Goal: Task Accomplishment & Management: Manage account settings

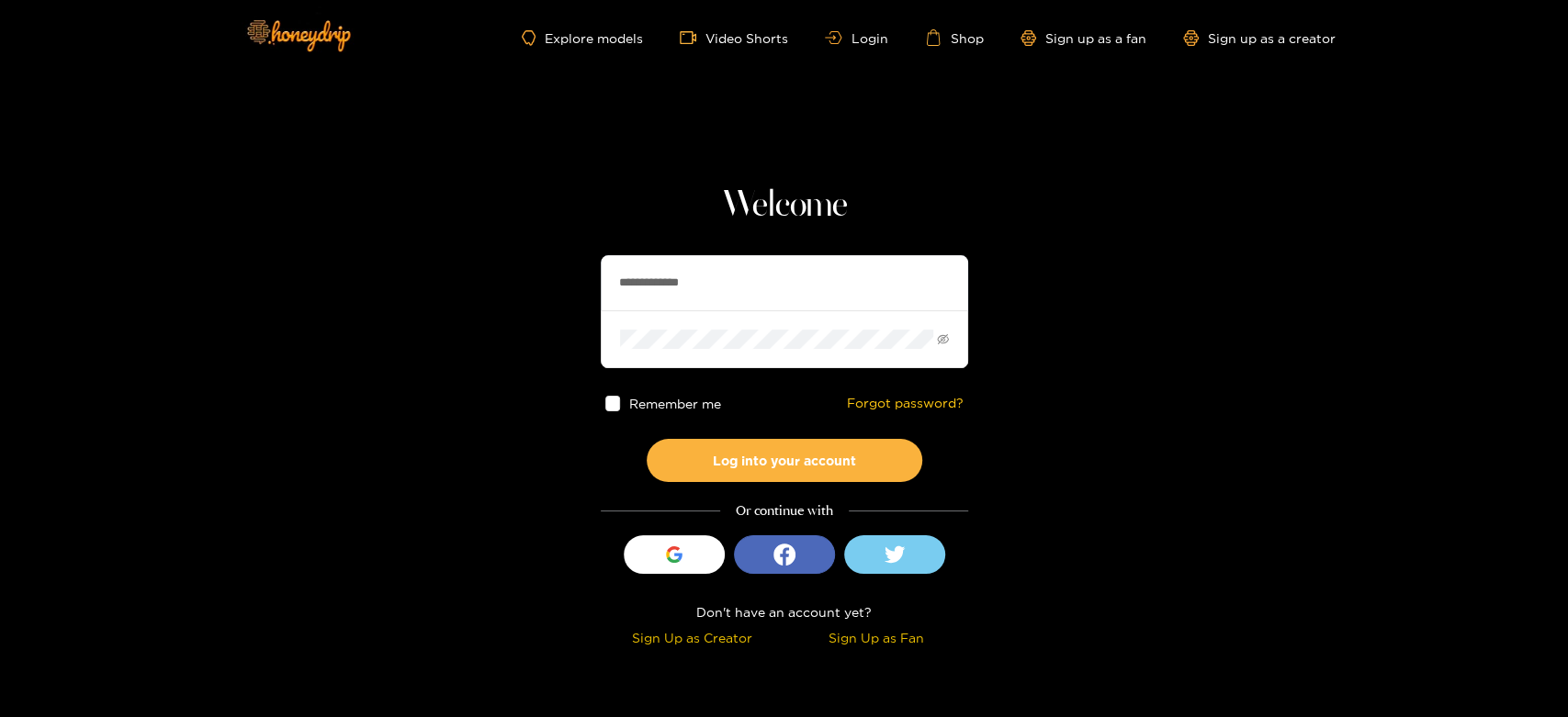
drag, startPoint x: 739, startPoint y: 298, endPoint x: 575, endPoint y: 273, distance: 165.9
click at [576, 273] on section "**********" at bounding box center [784, 326] width 1568 height 652
paste input "text"
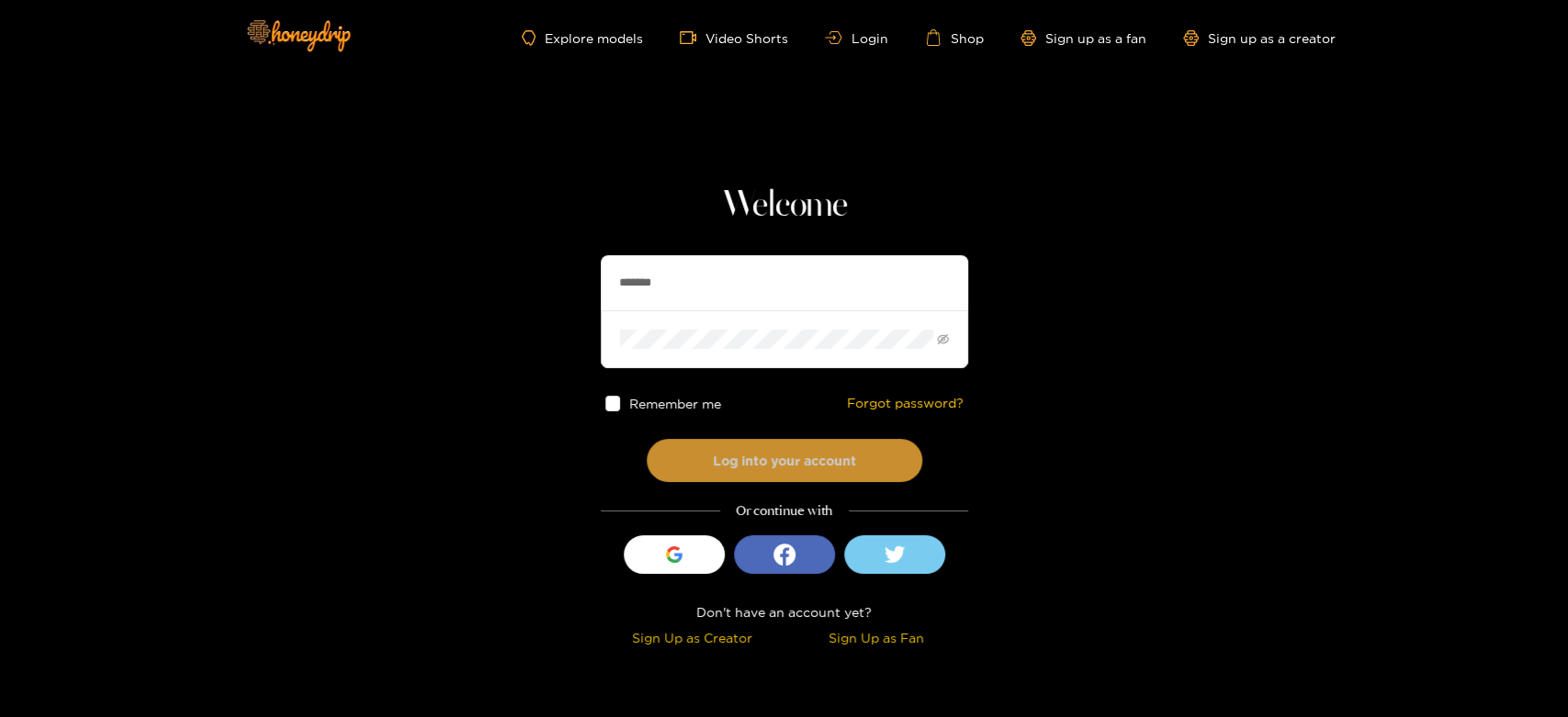
type input "*******"
click at [795, 468] on button "Log into your account" at bounding box center [784, 459] width 276 height 43
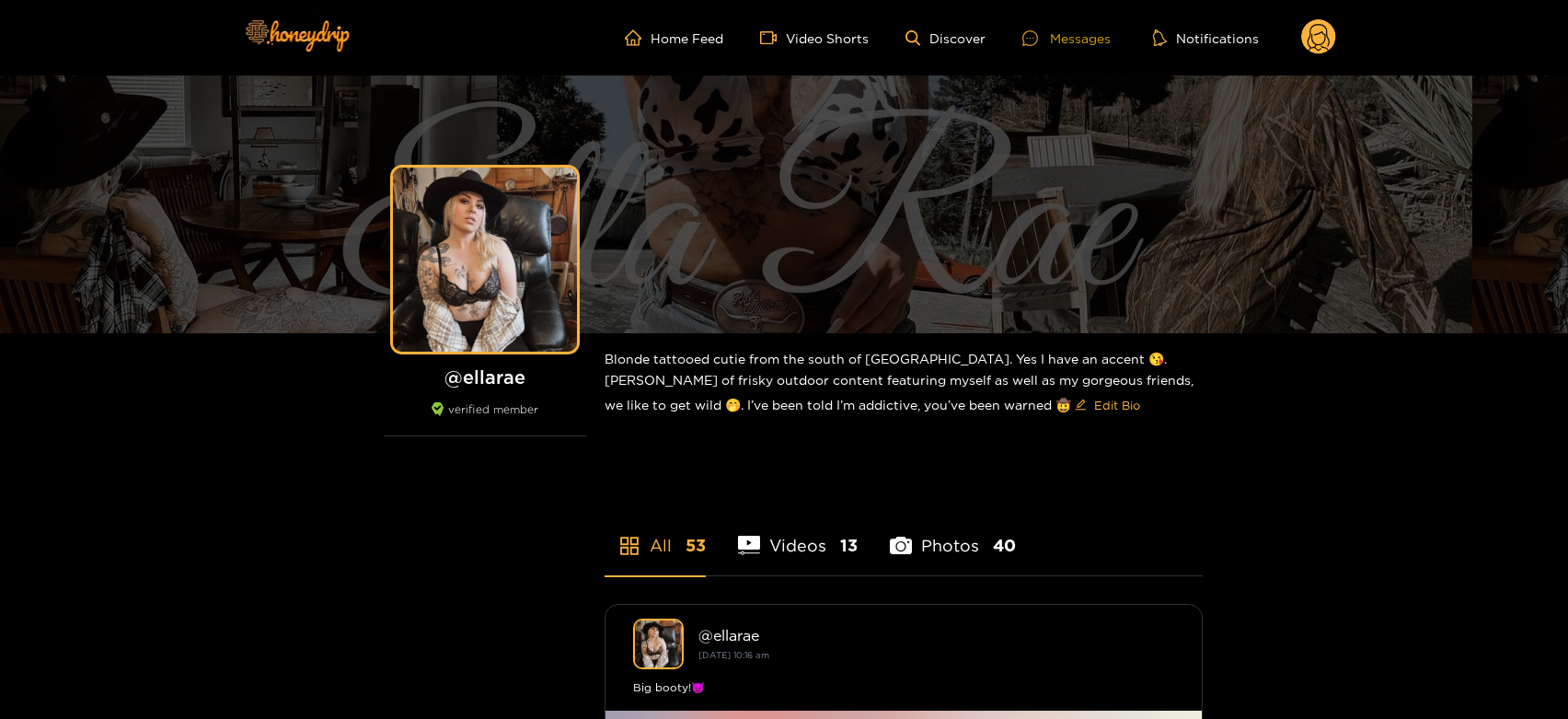
click at [1037, 28] on div "Messages" at bounding box center [1067, 38] width 89 height 21
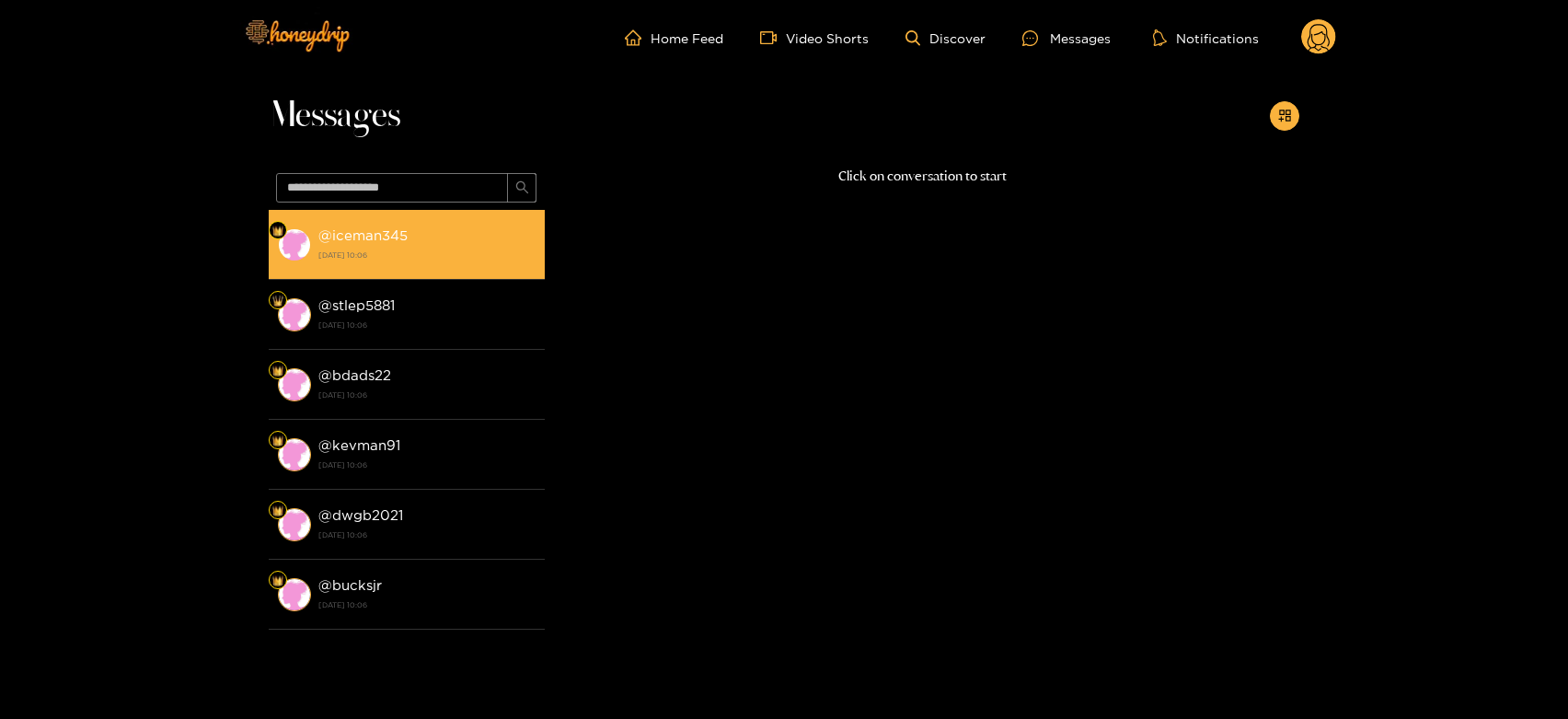
click at [337, 263] on div "@ iceman345 [DATE] 10:06" at bounding box center [427, 244] width 217 height 42
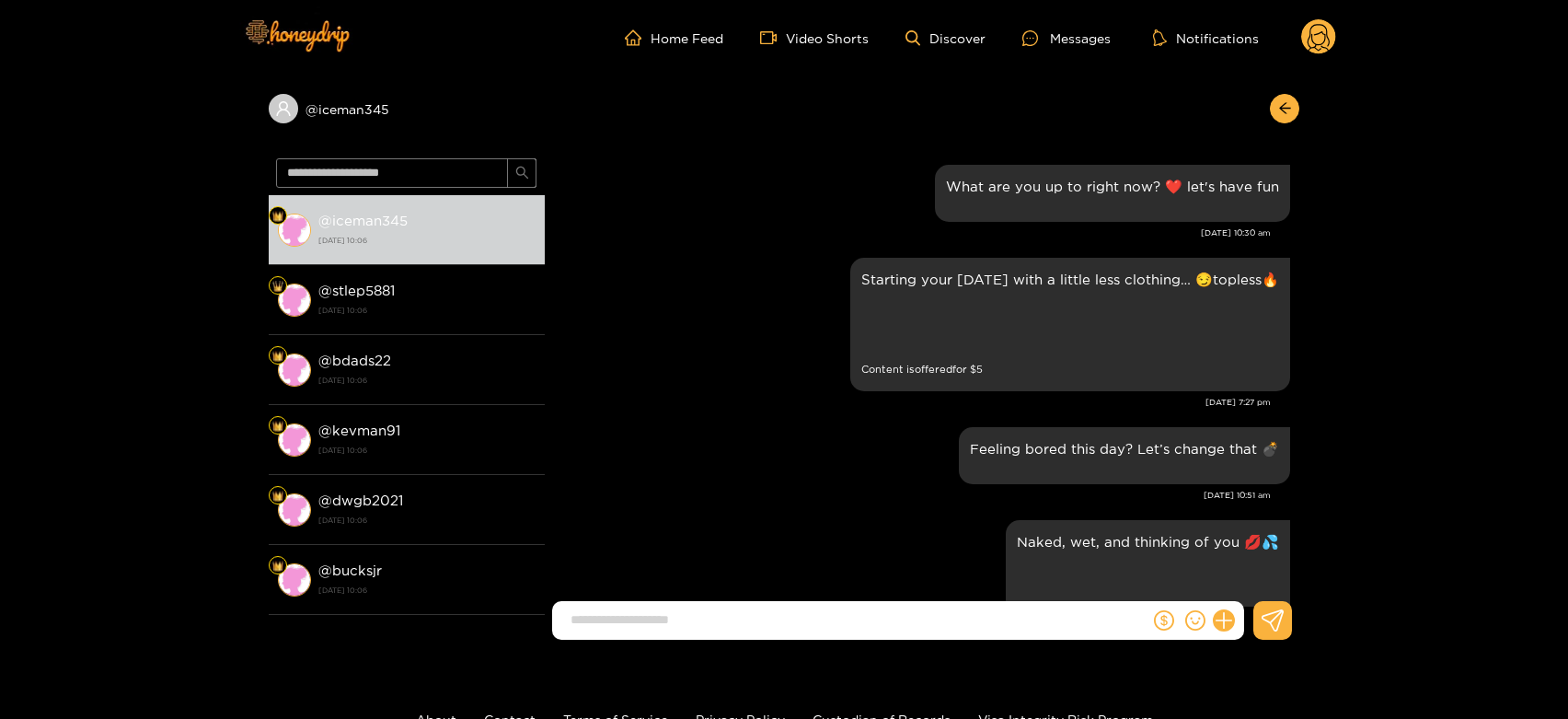
scroll to position [3068, 0]
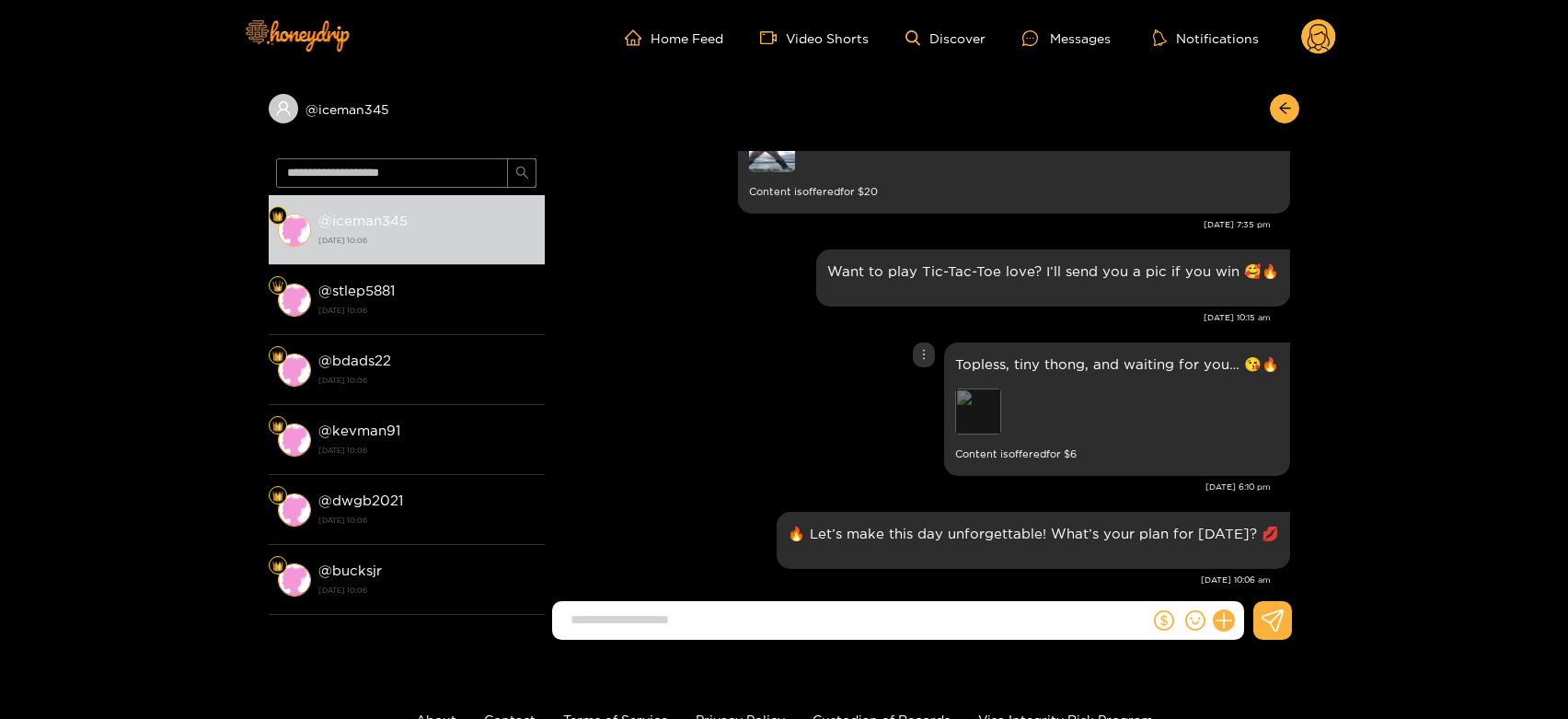
click at [982, 389] on div "Preview" at bounding box center [978, 412] width 46 height 46
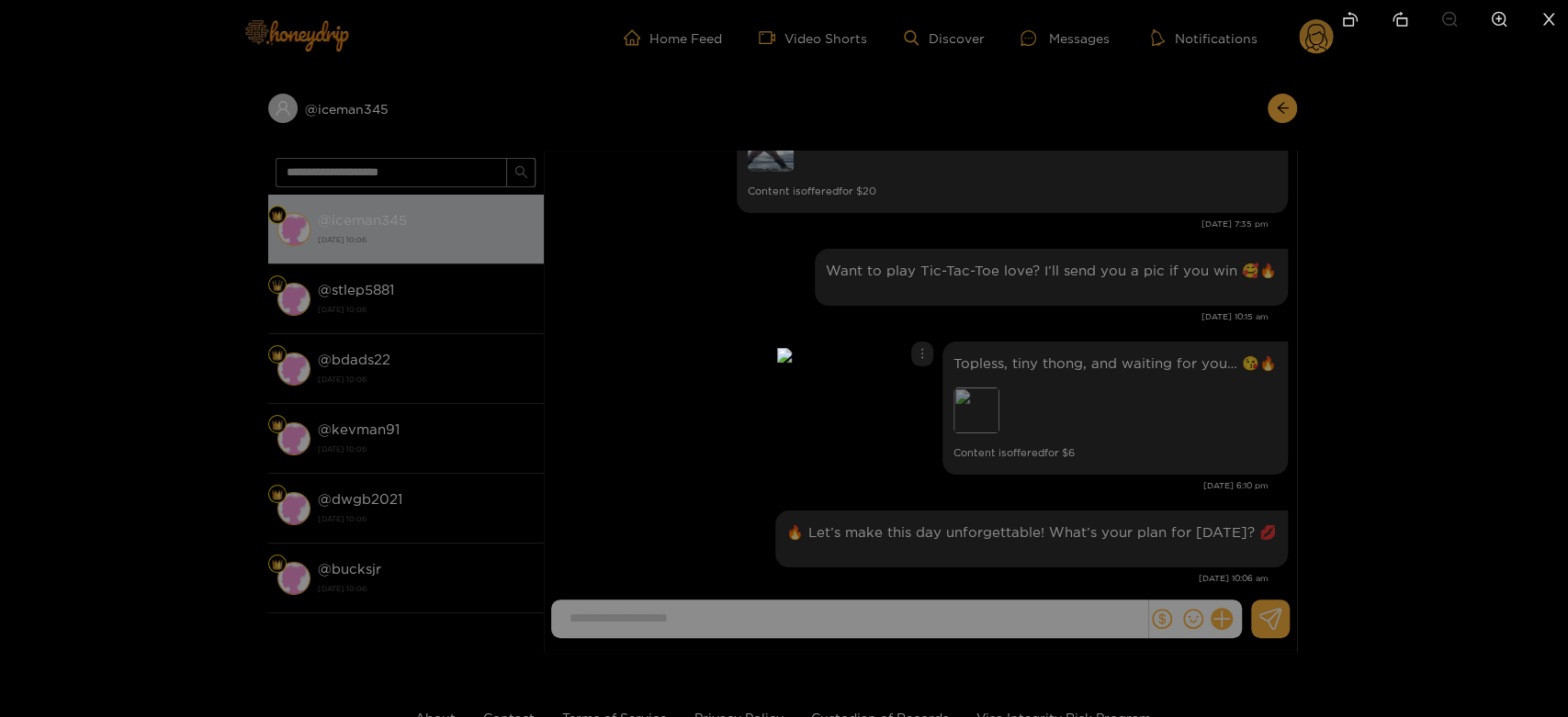
click at [1385, 391] on div at bounding box center [784, 358] width 1568 height 717
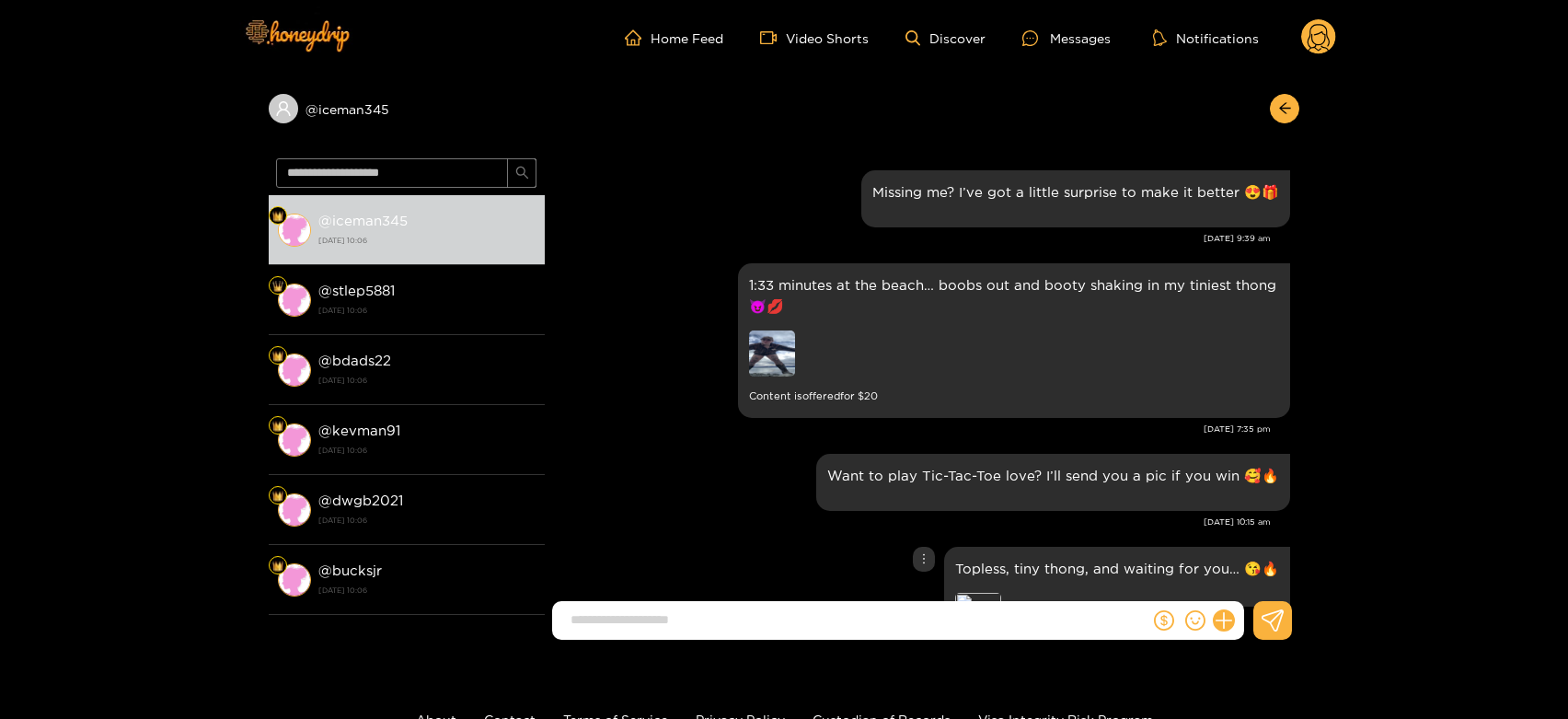
scroll to position [2660, 0]
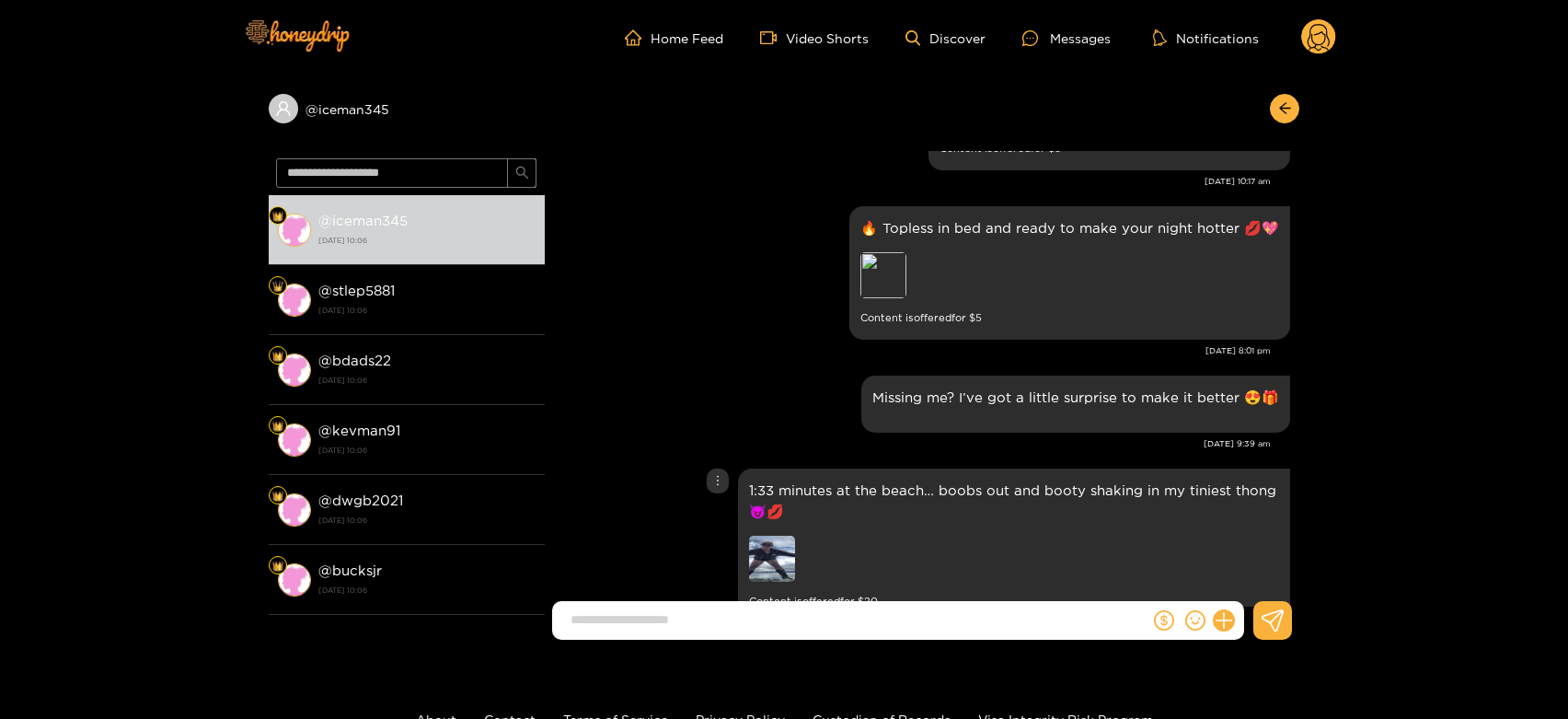
click at [766, 536] on img at bounding box center [773, 558] width 46 height 46
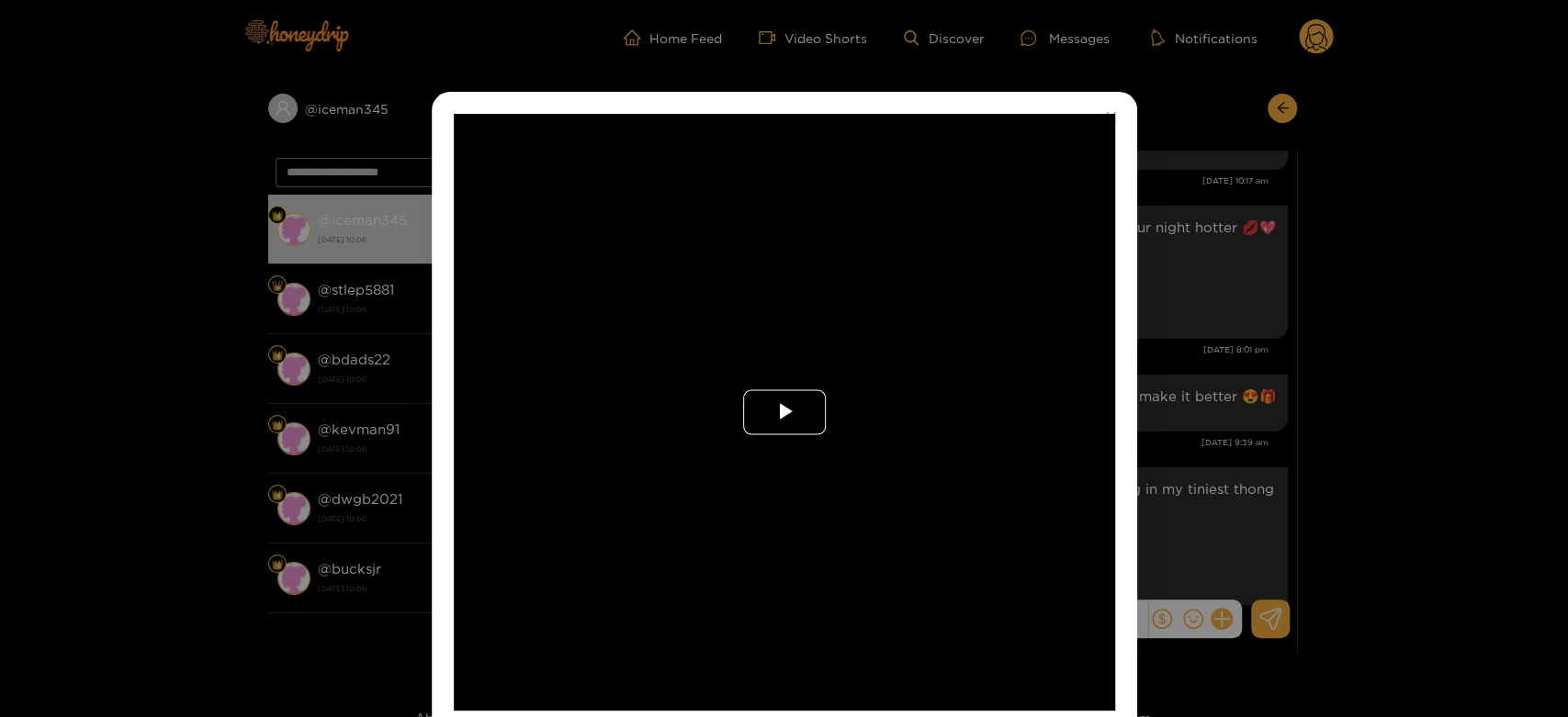
click at [785, 413] on span "Video Player" at bounding box center [785, 413] width 0 height 0
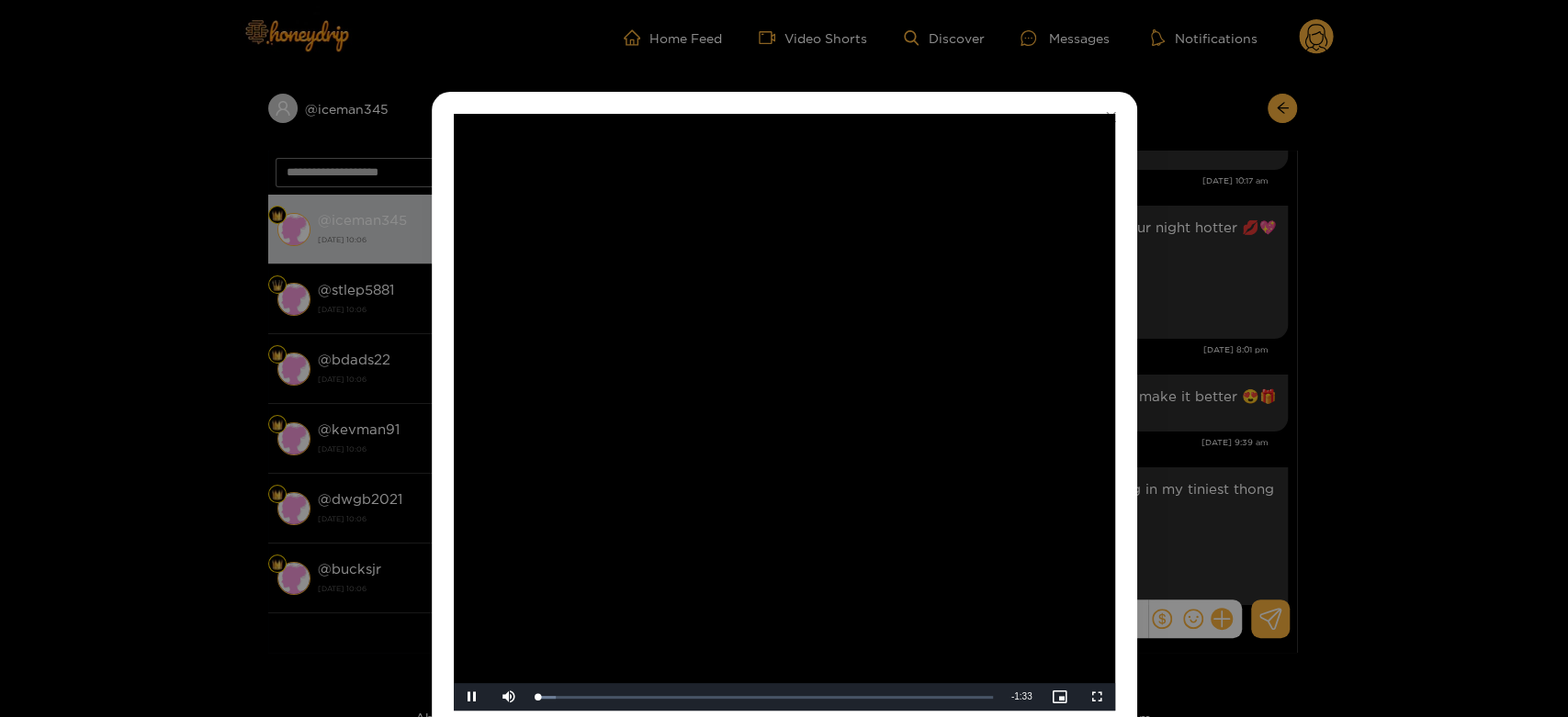
click at [788, 425] on video "Video Player" at bounding box center [784, 412] width 662 height 597
click at [1244, 372] on div "**********" at bounding box center [784, 358] width 1568 height 717
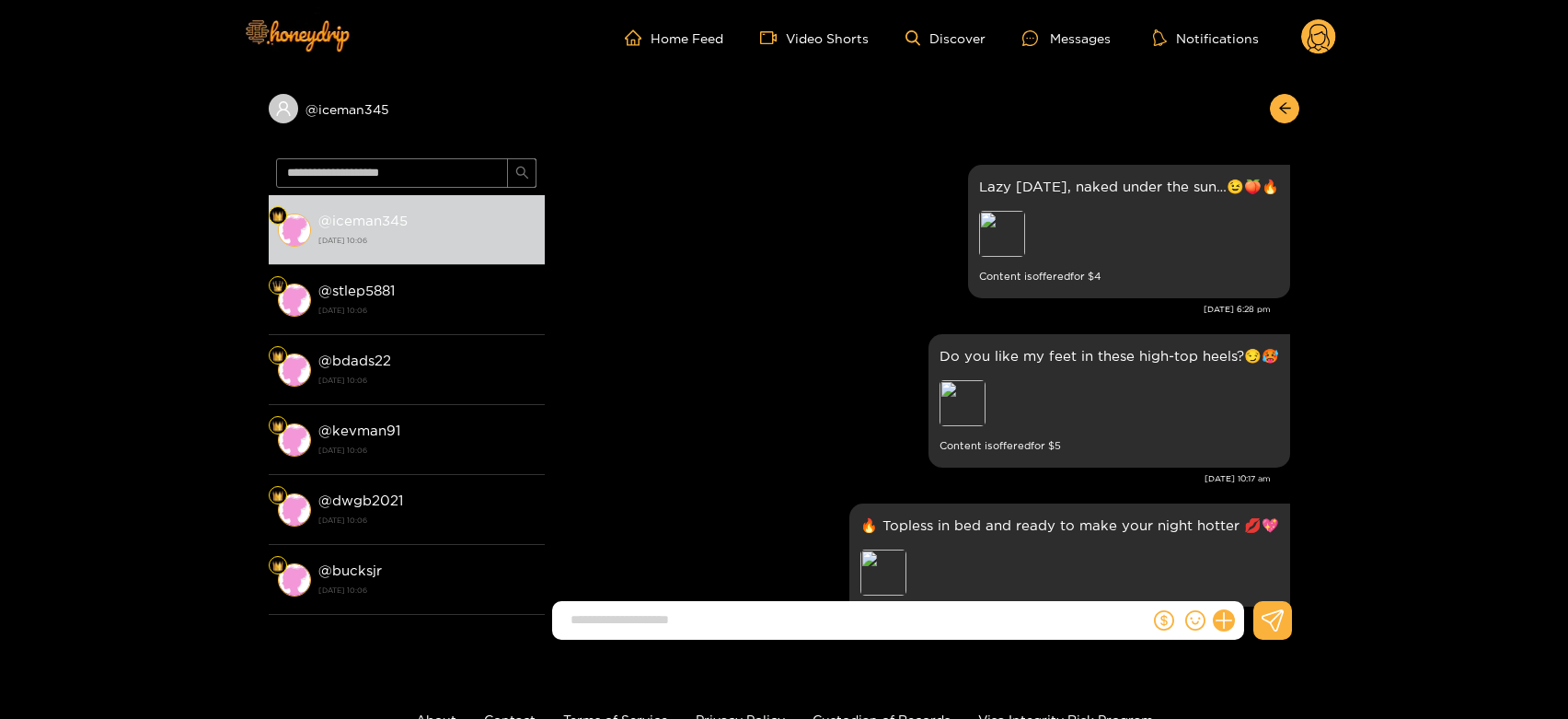
scroll to position [2360, 0]
click at [963, 381] on div "Preview" at bounding box center [963, 404] width 46 height 46
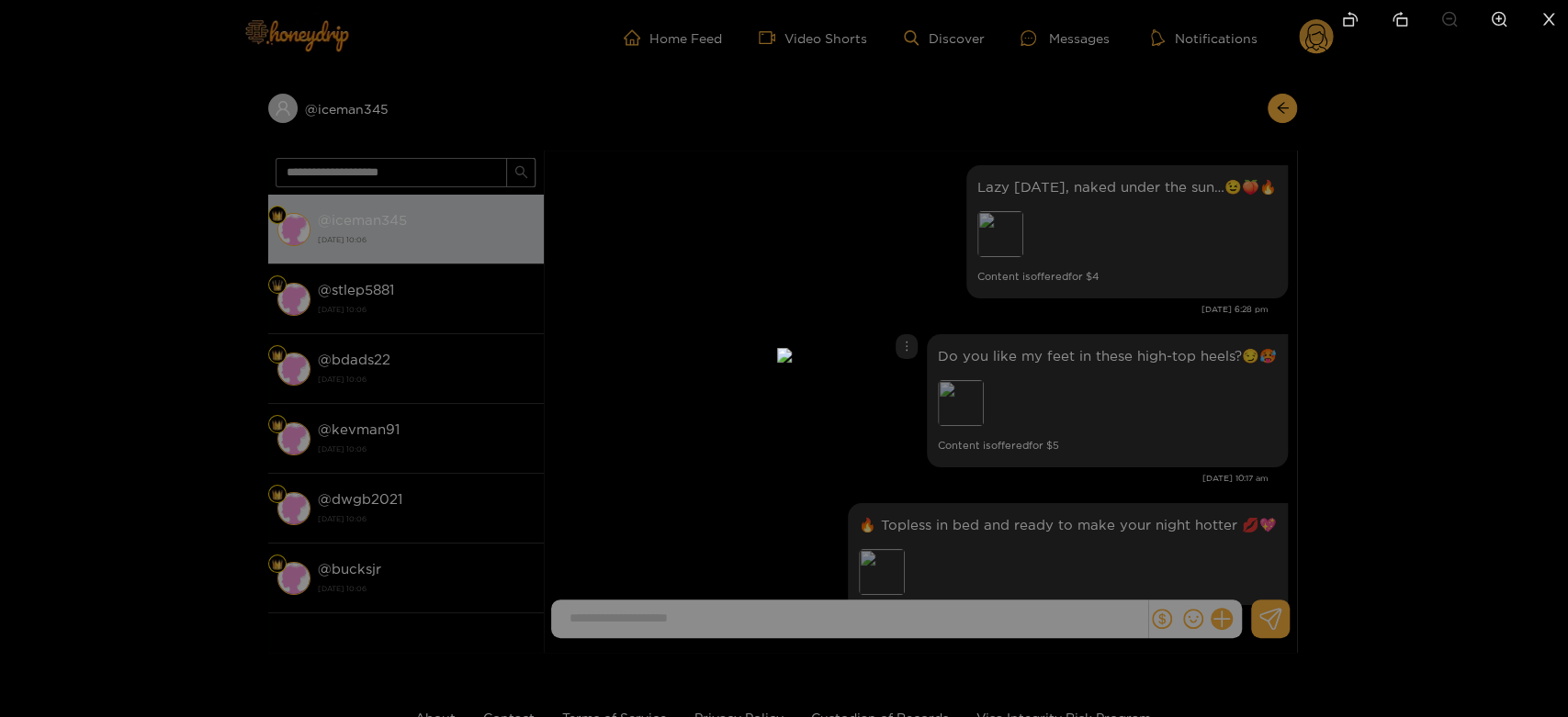
click at [1132, 353] on div at bounding box center [784, 358] width 1568 height 717
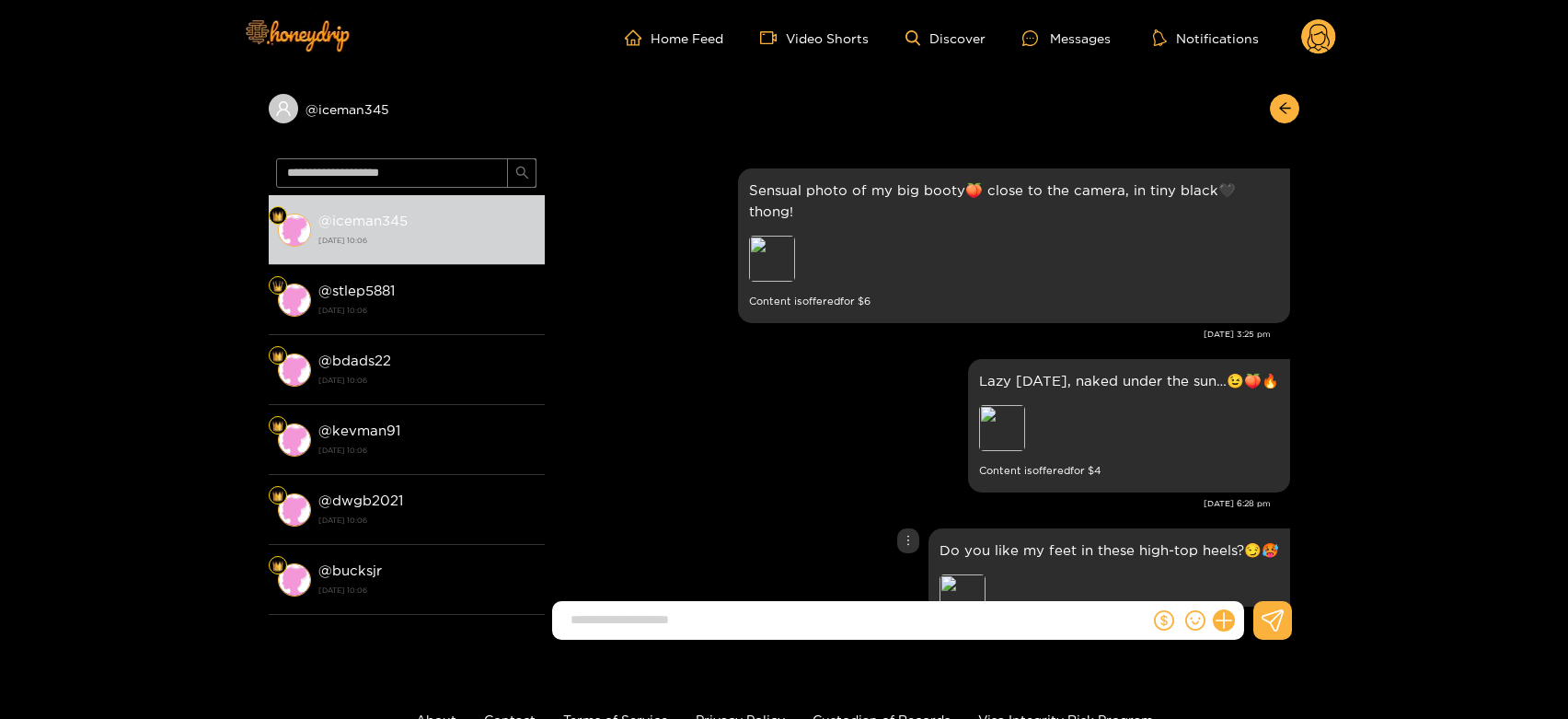
scroll to position [2151, 0]
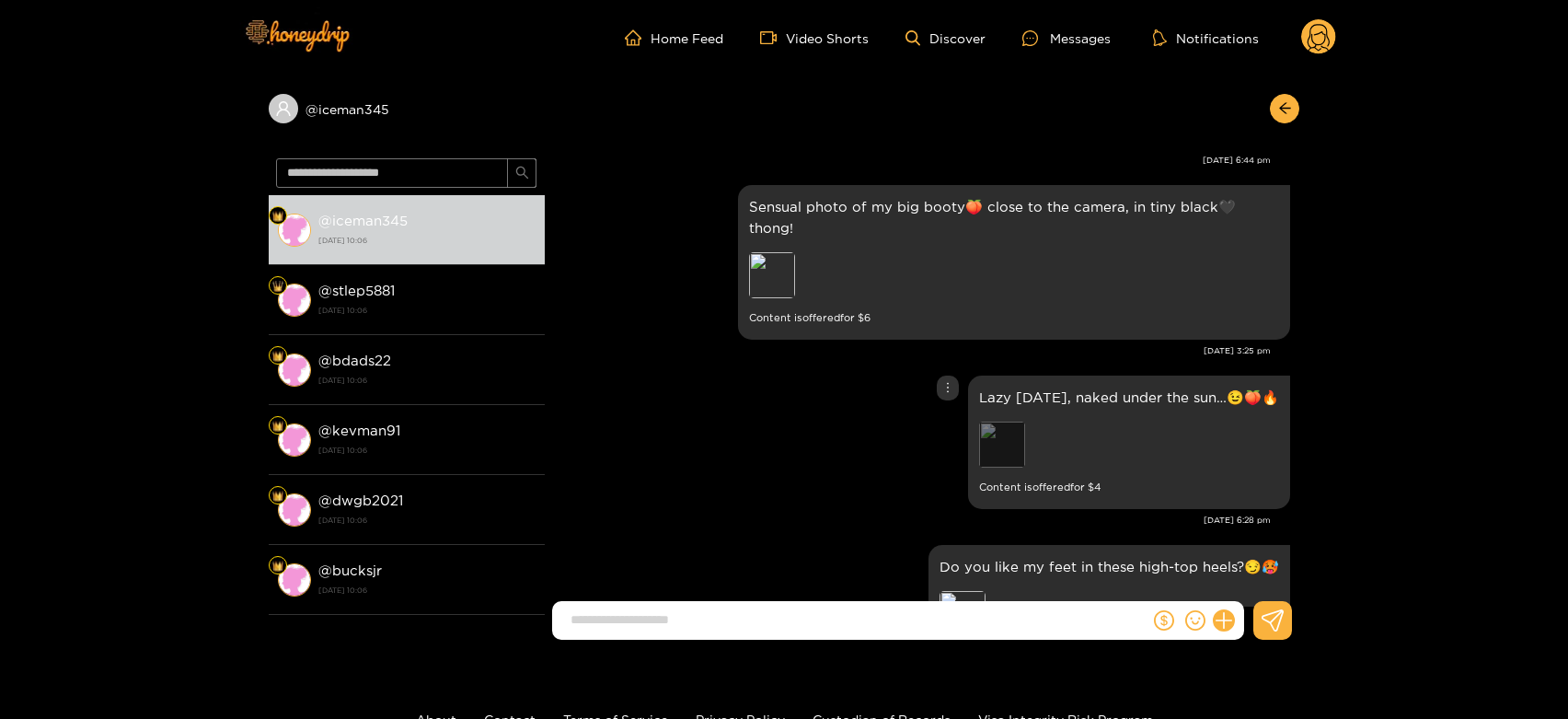
click at [987, 422] on div "Preview" at bounding box center [1002, 445] width 46 height 46
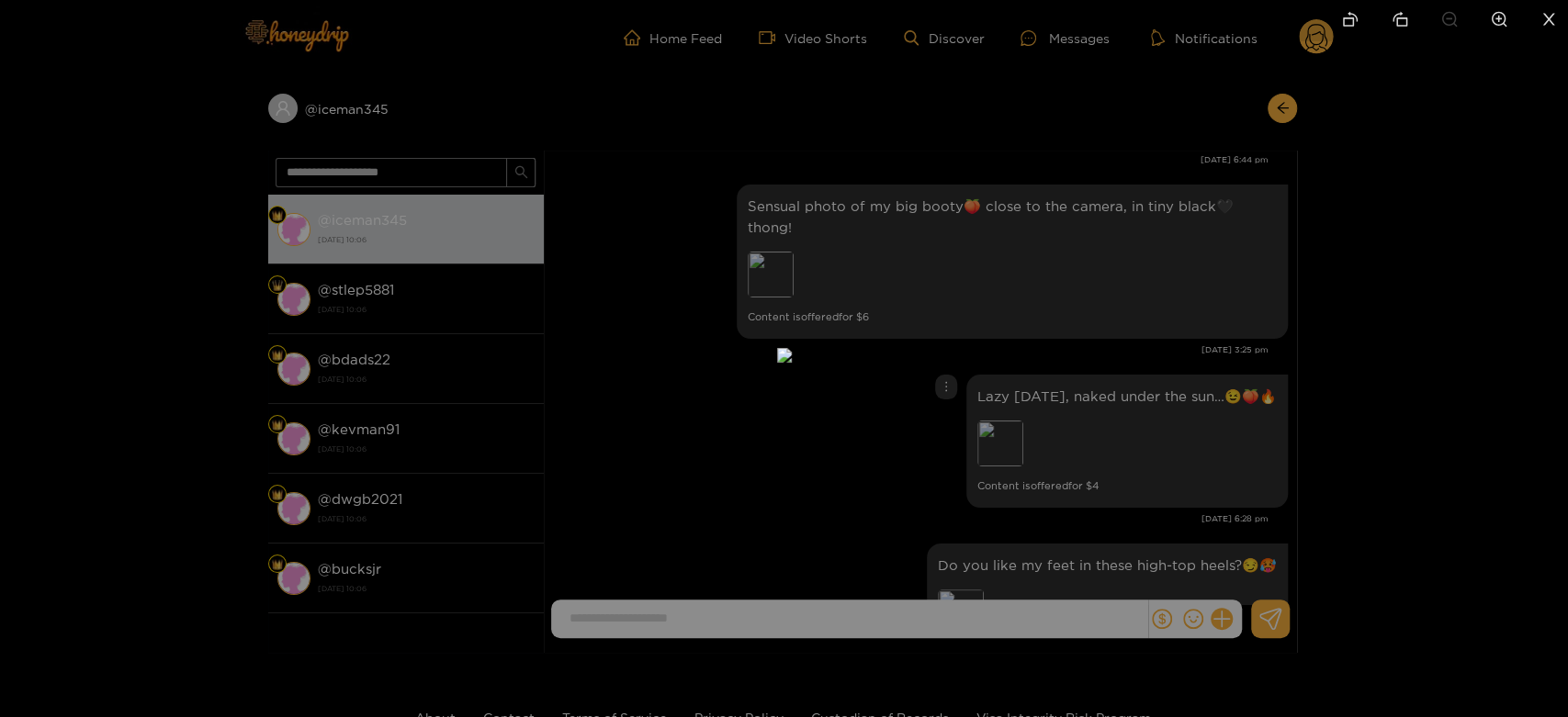
click at [1159, 410] on div at bounding box center [784, 358] width 1568 height 717
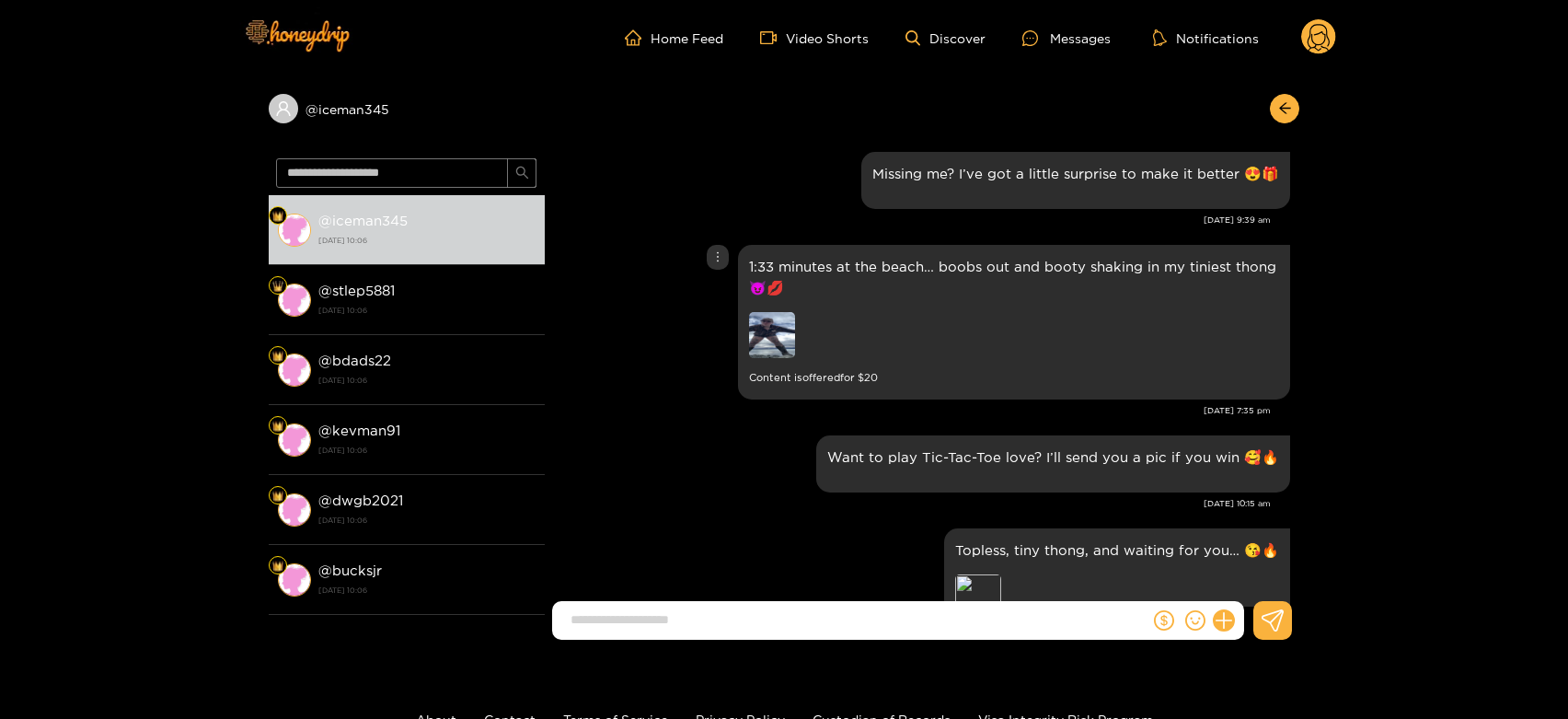
scroll to position [2891, 0]
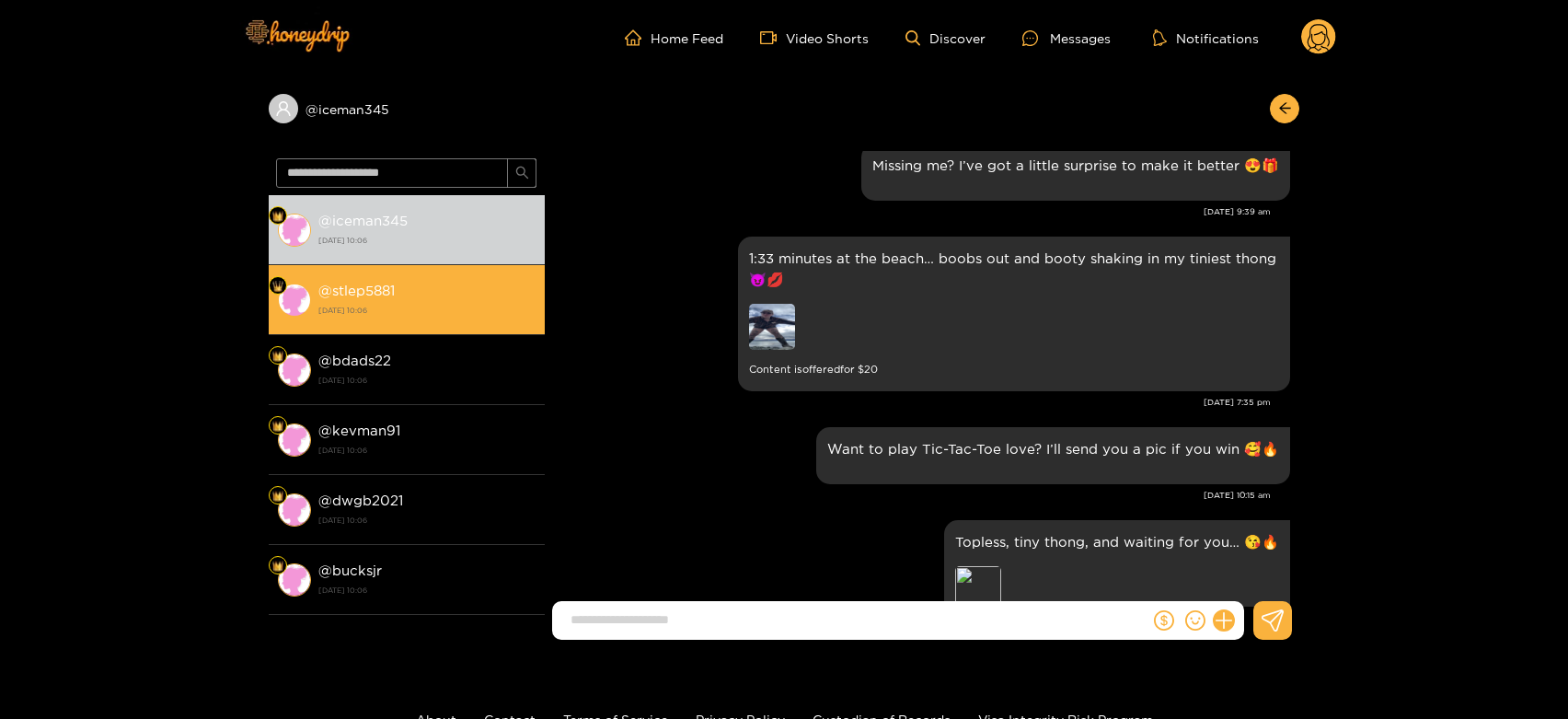
click at [422, 282] on div "@ stlep5881 [DATE] 10:06" at bounding box center [427, 300] width 217 height 42
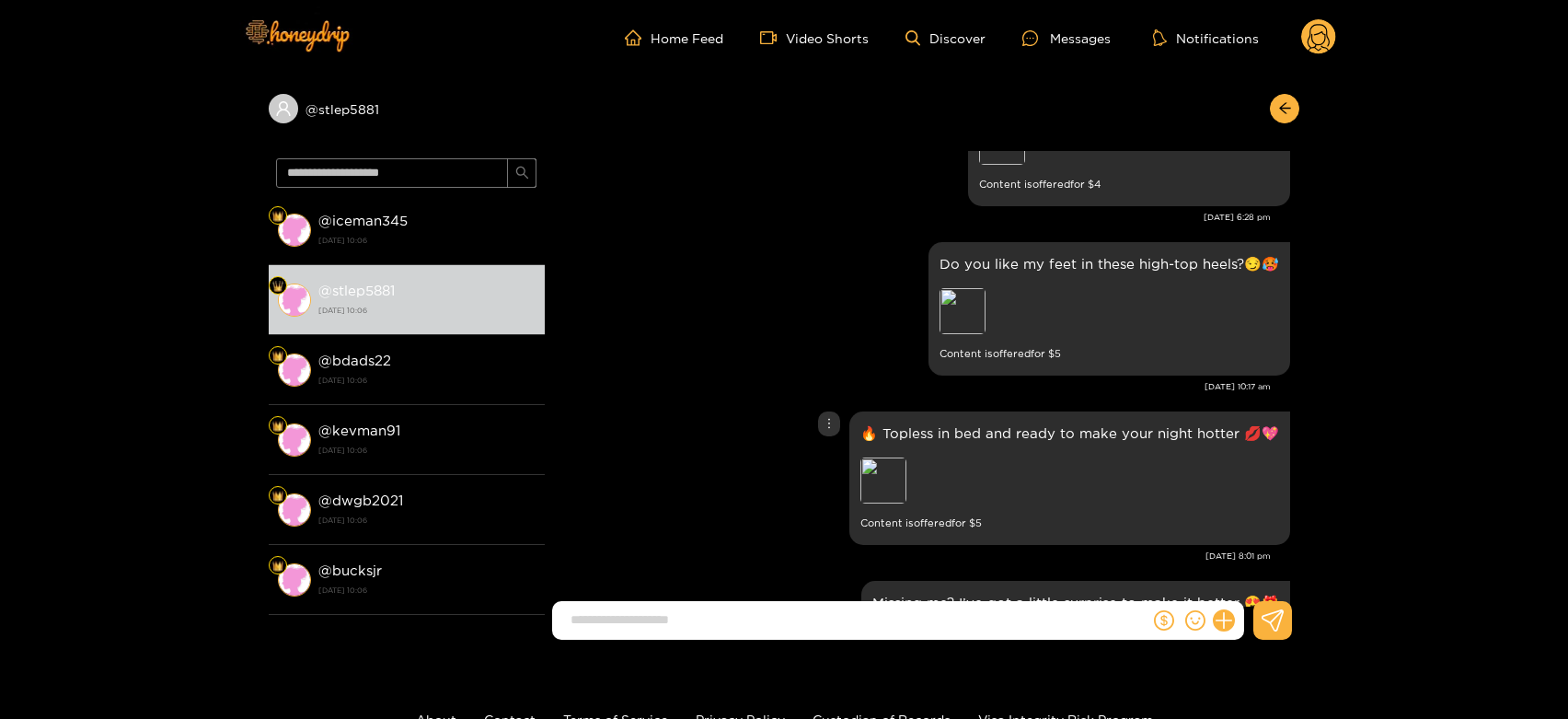
scroll to position [2352, 0]
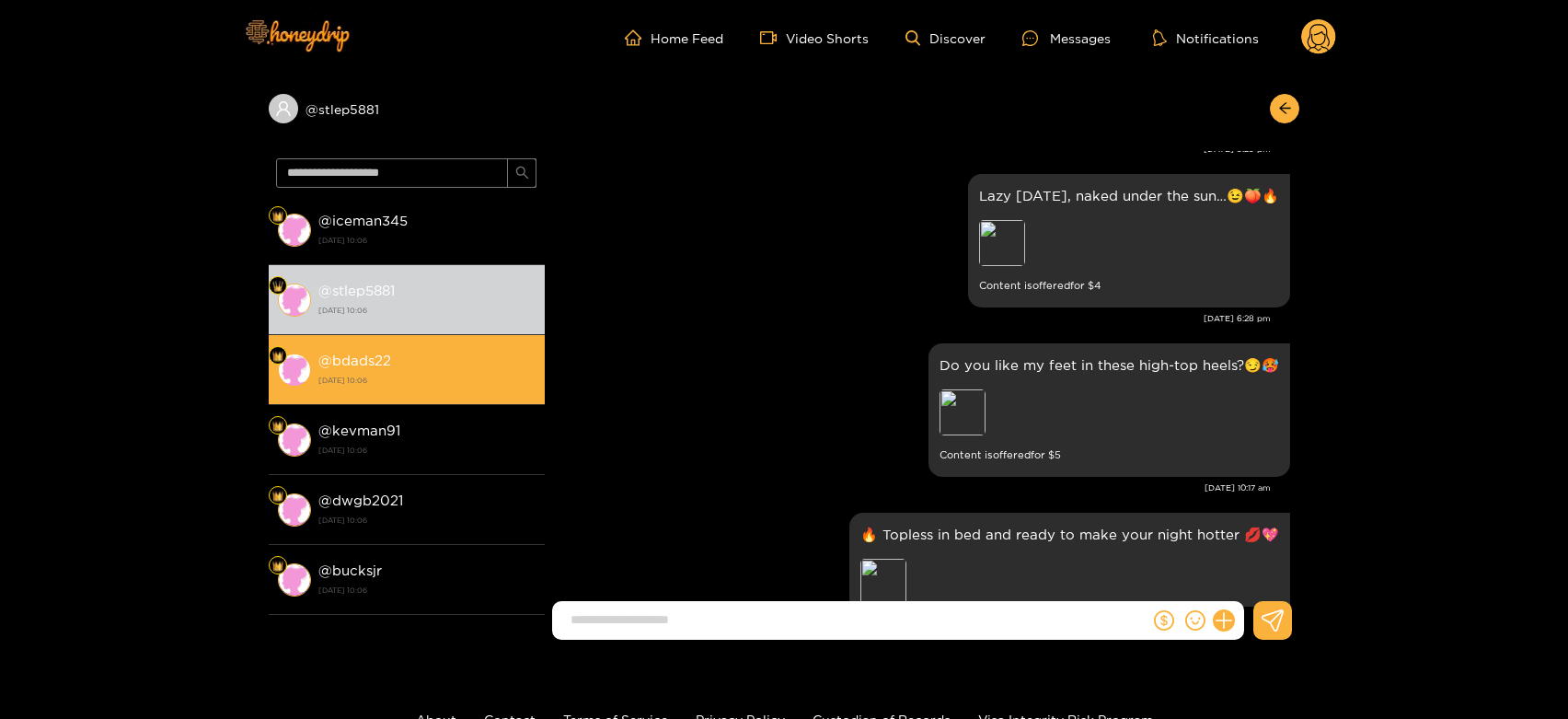
click at [478, 383] on strong "[DATE] 10:06" at bounding box center [427, 380] width 217 height 17
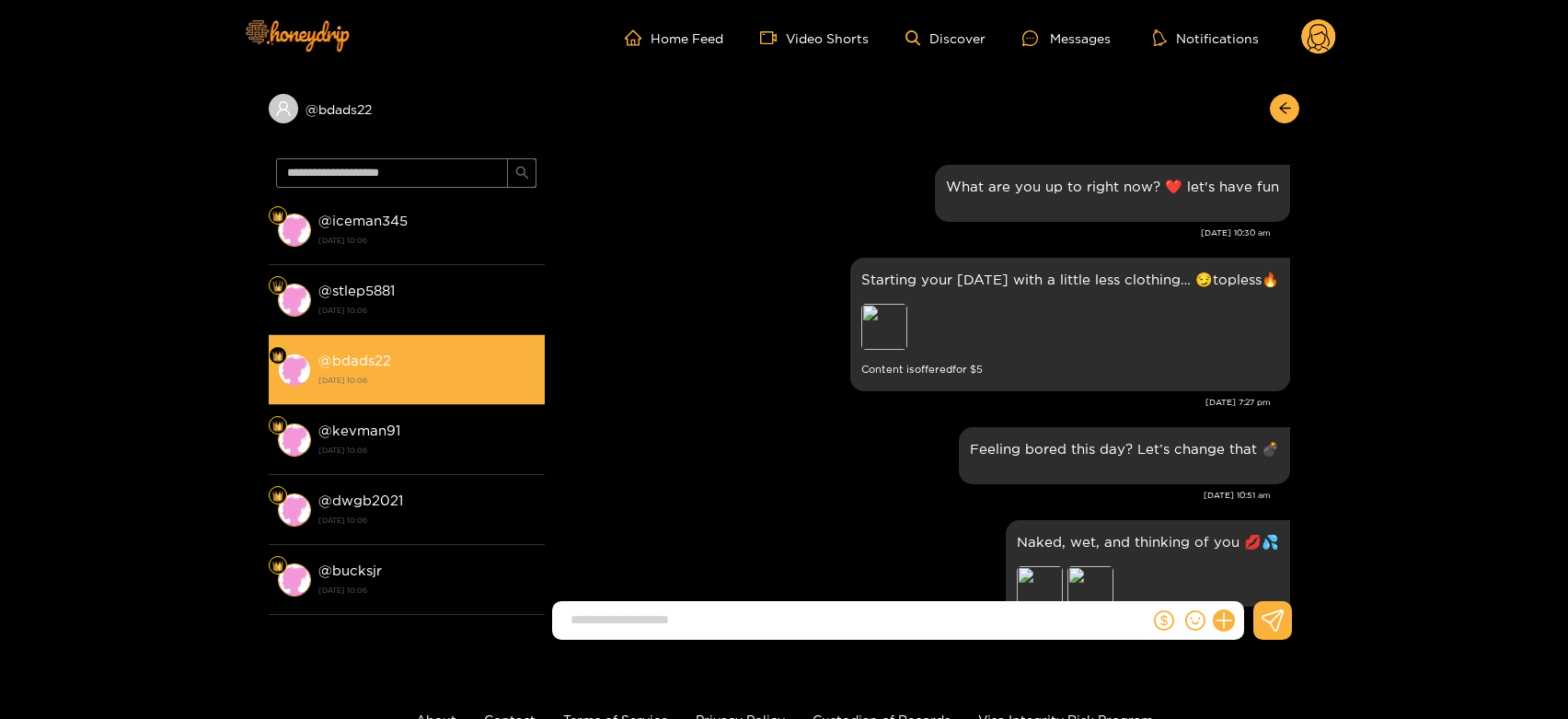
scroll to position [3068, 0]
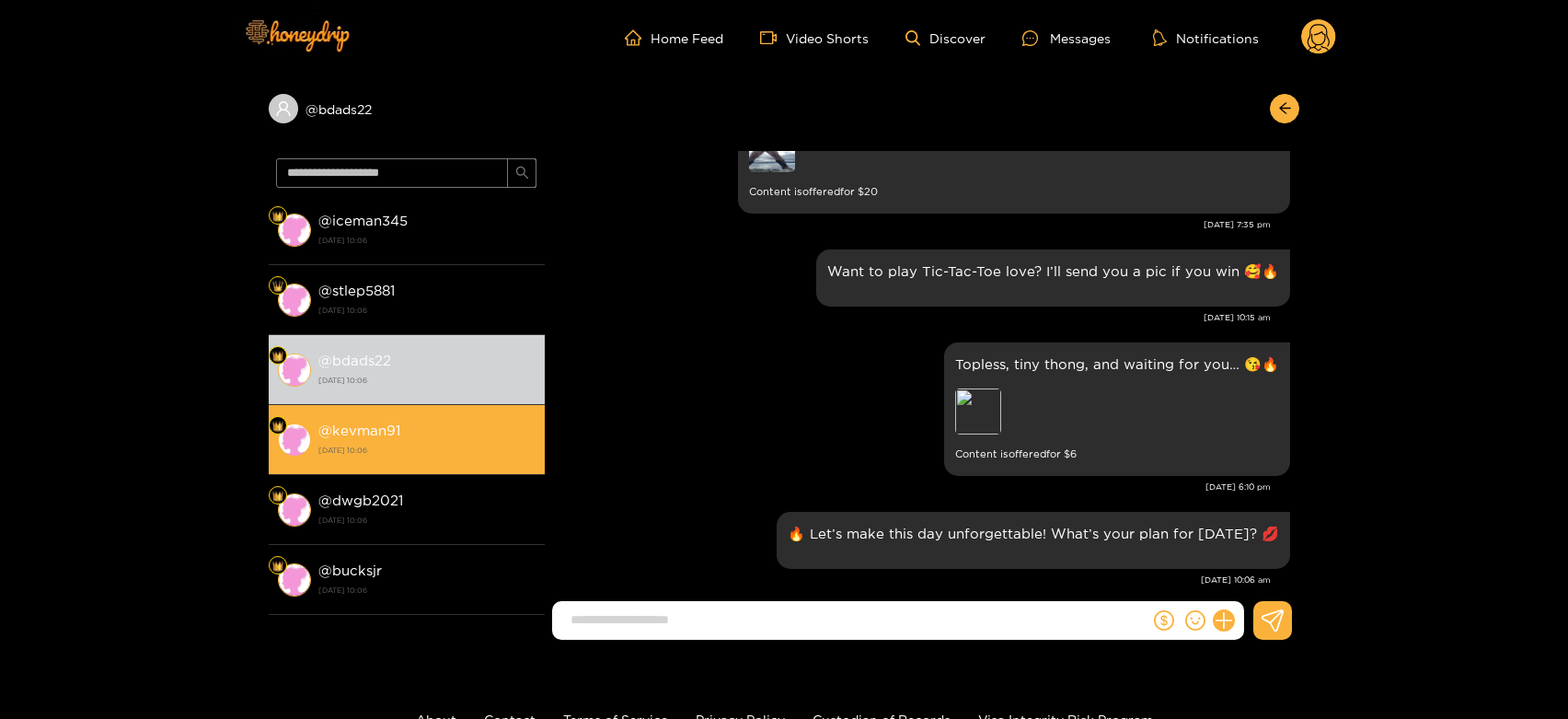
drag, startPoint x: 446, startPoint y: 439, endPoint x: 464, endPoint y: 430, distance: 20.1
click at [459, 433] on div "@ kevman91 [DATE] 10:06" at bounding box center [427, 440] width 217 height 42
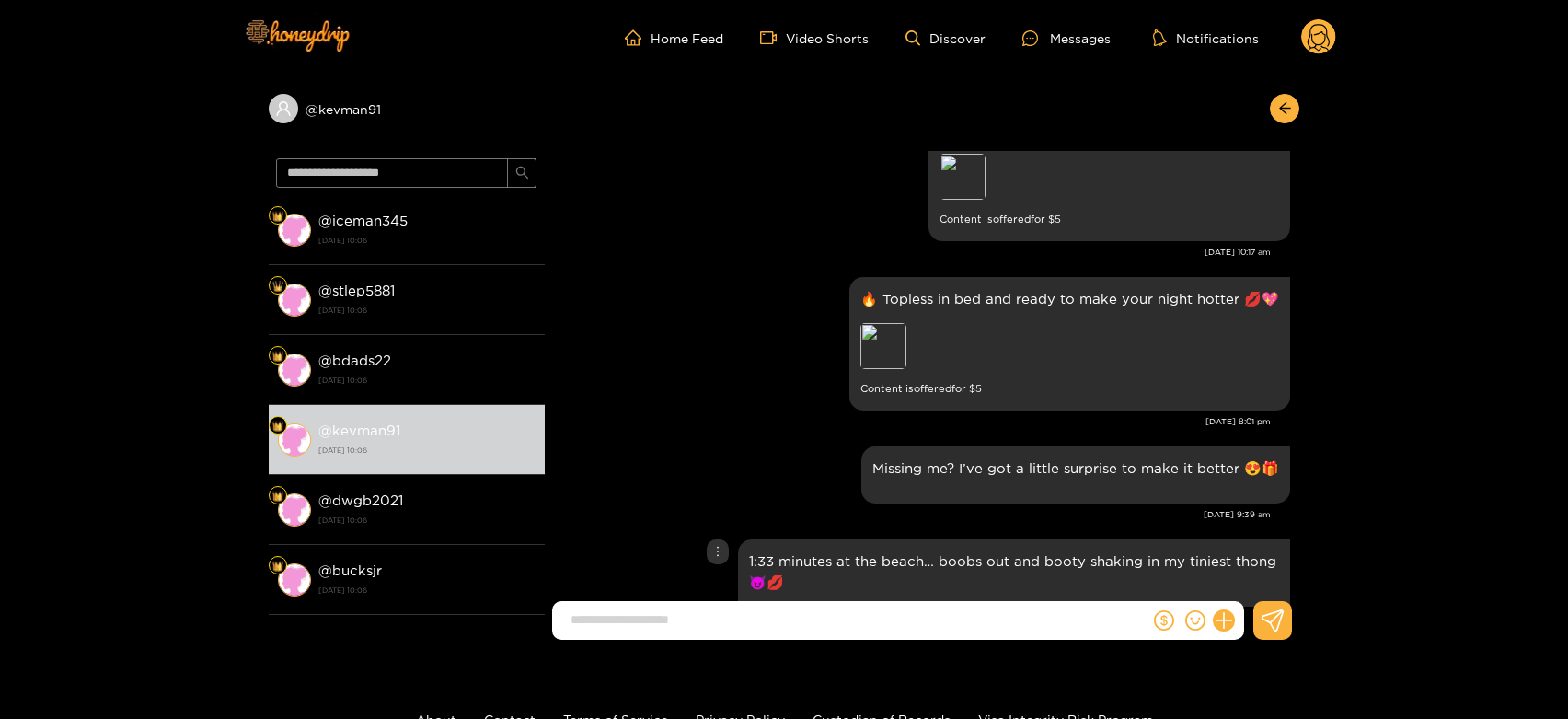
scroll to position [2557, 0]
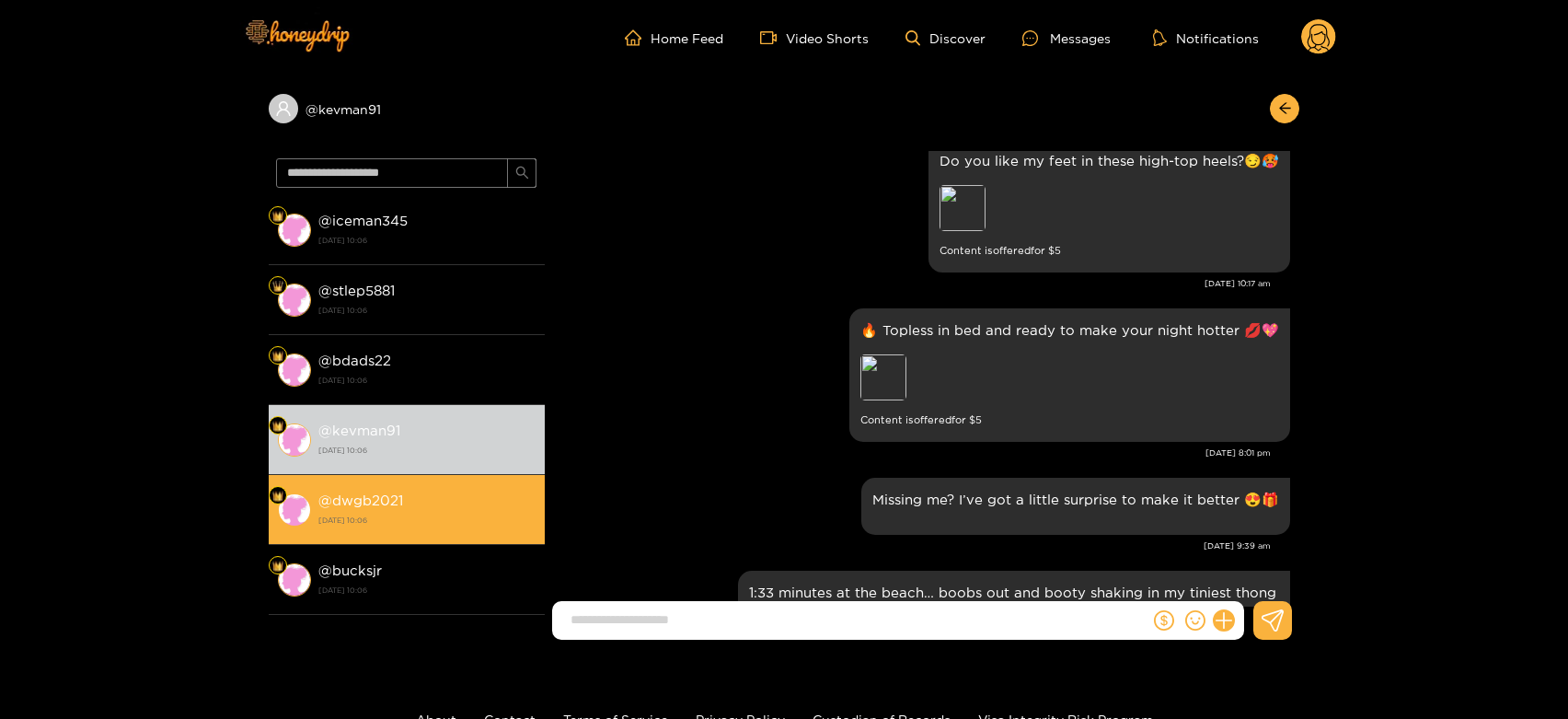
click at [441, 489] on div "@ dwgb2021 [DATE] 10:06" at bounding box center [427, 510] width 217 height 42
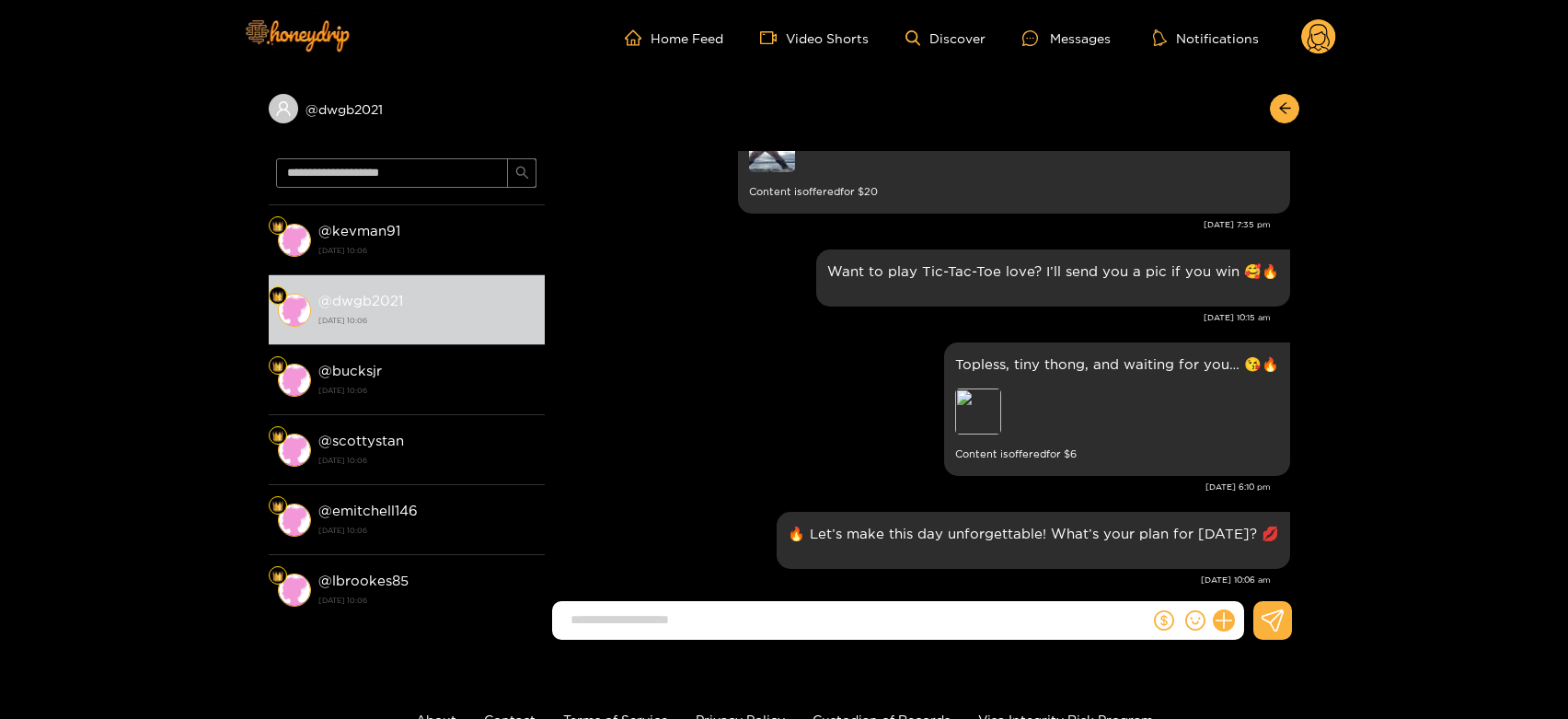
scroll to position [204, 0]
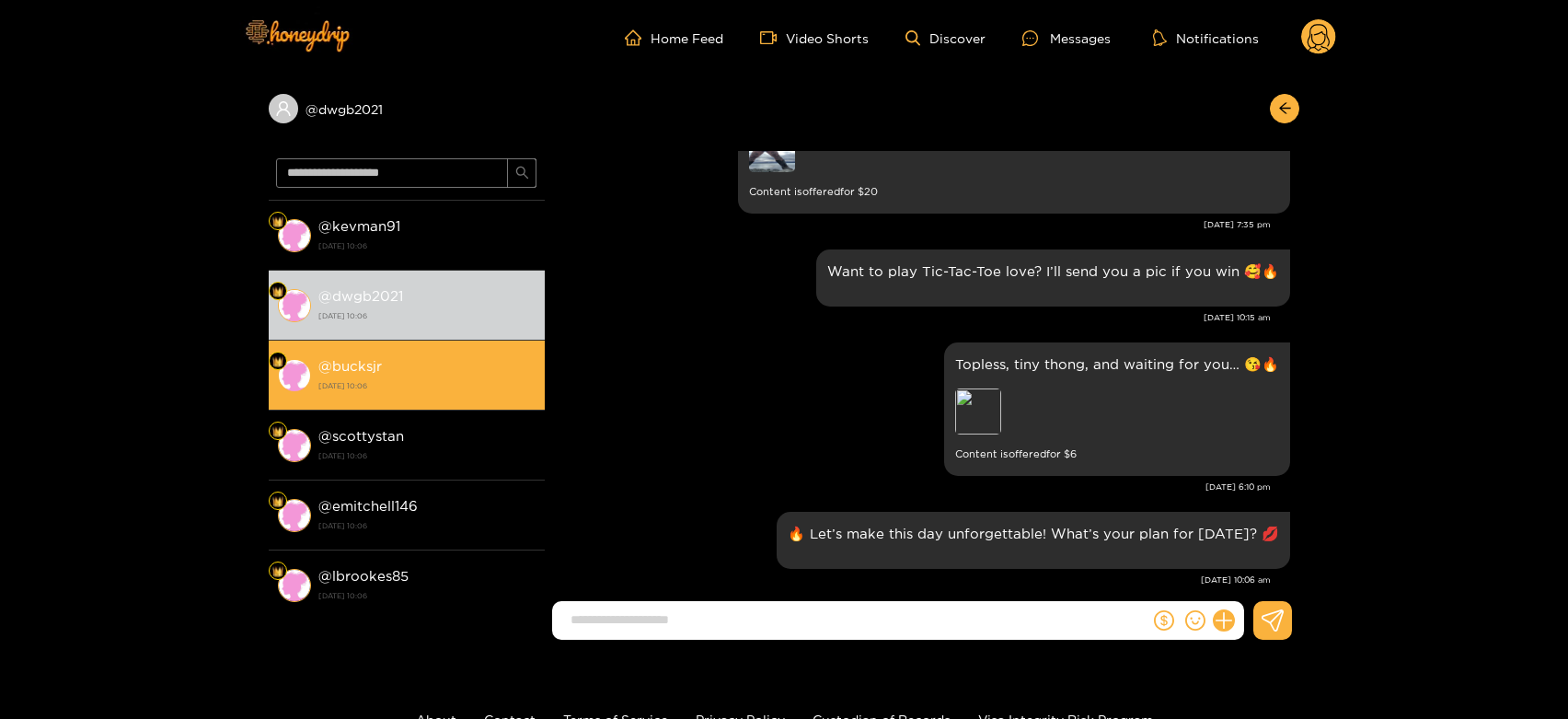
click at [447, 389] on strong "[DATE] 10:06" at bounding box center [427, 386] width 217 height 17
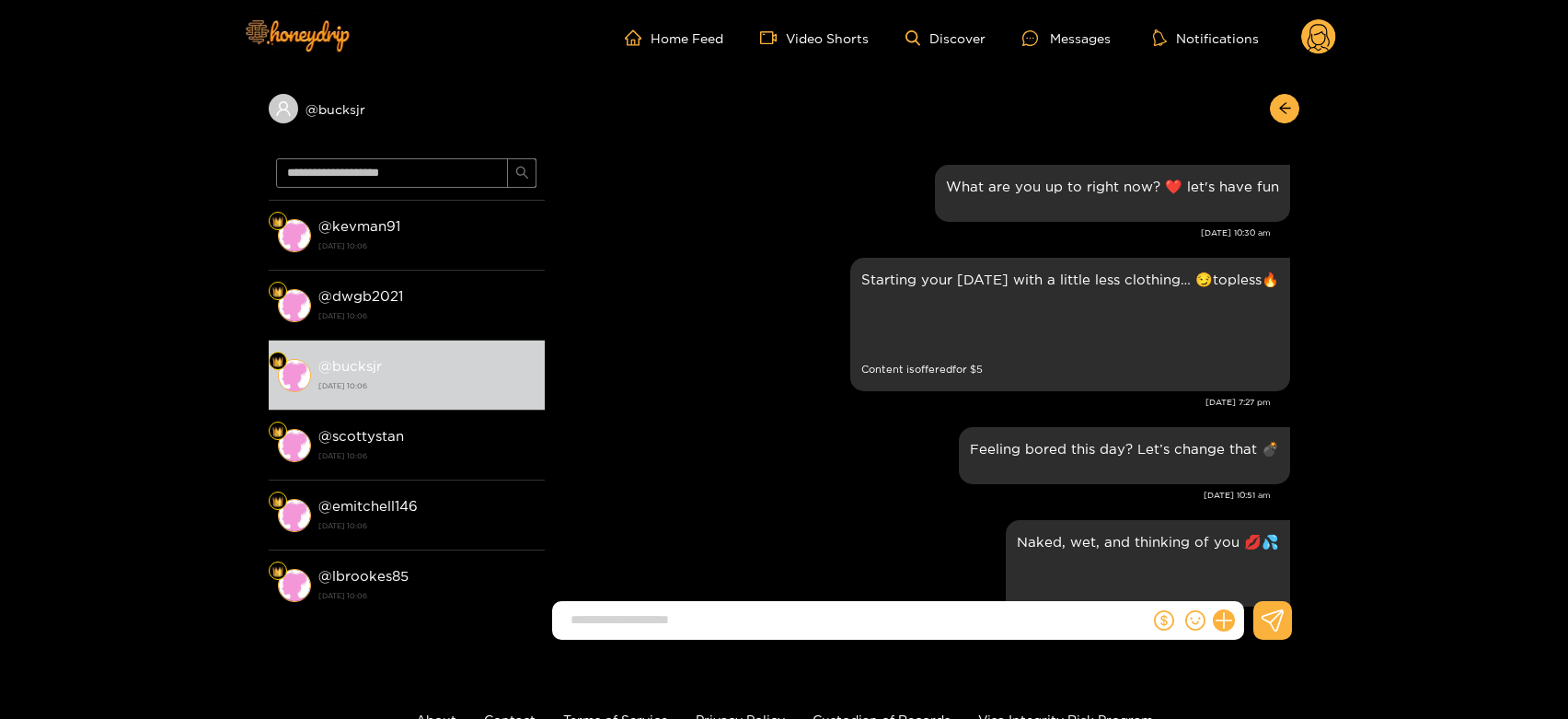
scroll to position [3068, 0]
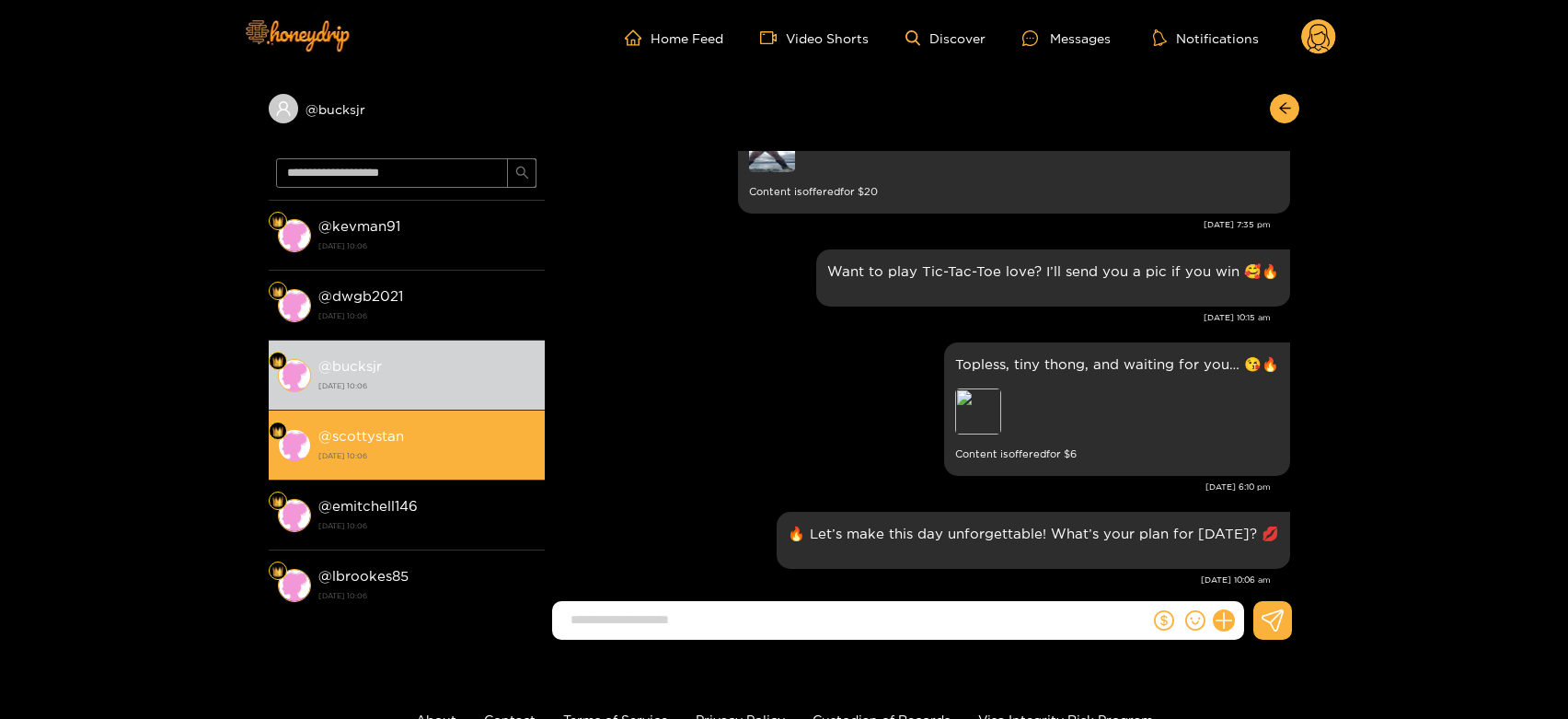
click at [370, 448] on strong "[DATE] 10:06" at bounding box center [427, 456] width 217 height 17
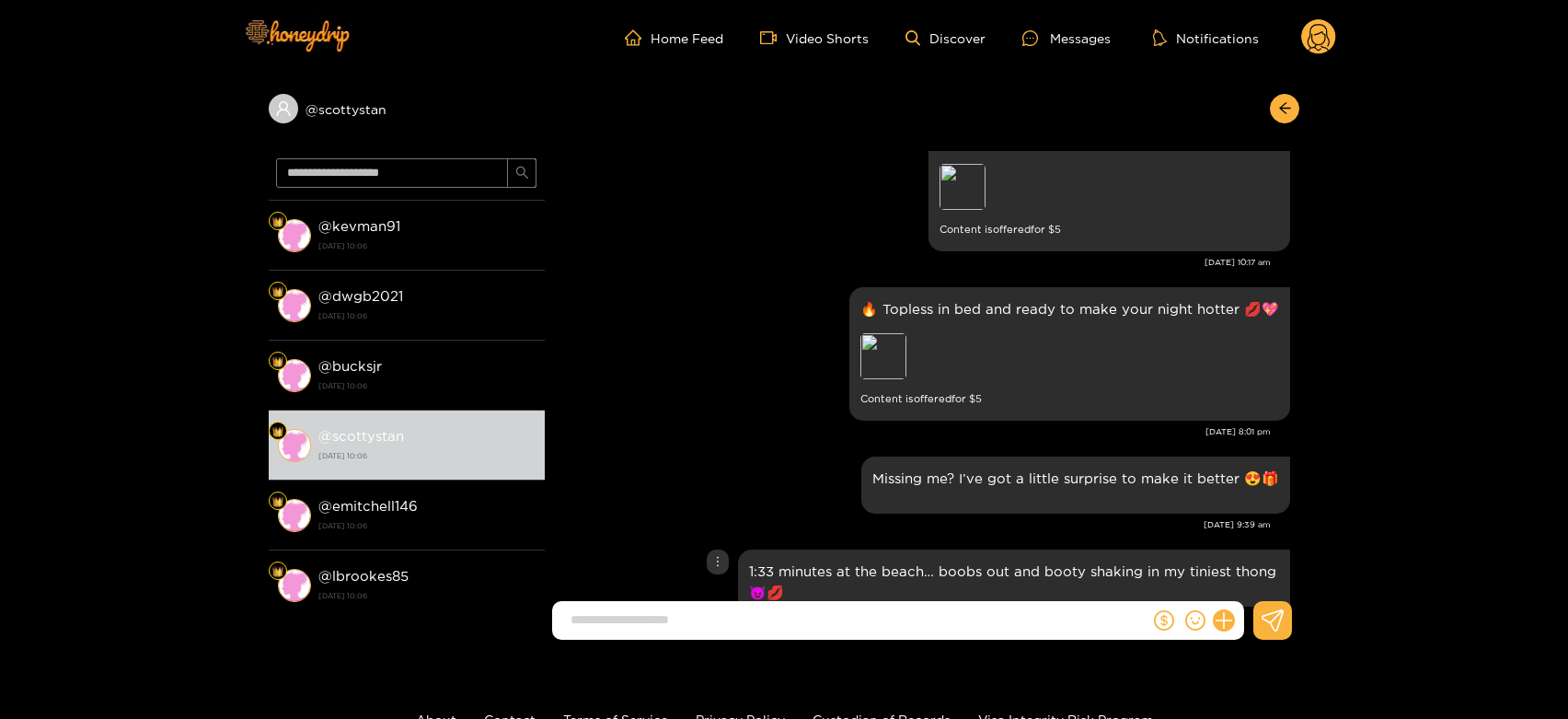
scroll to position [2557, 0]
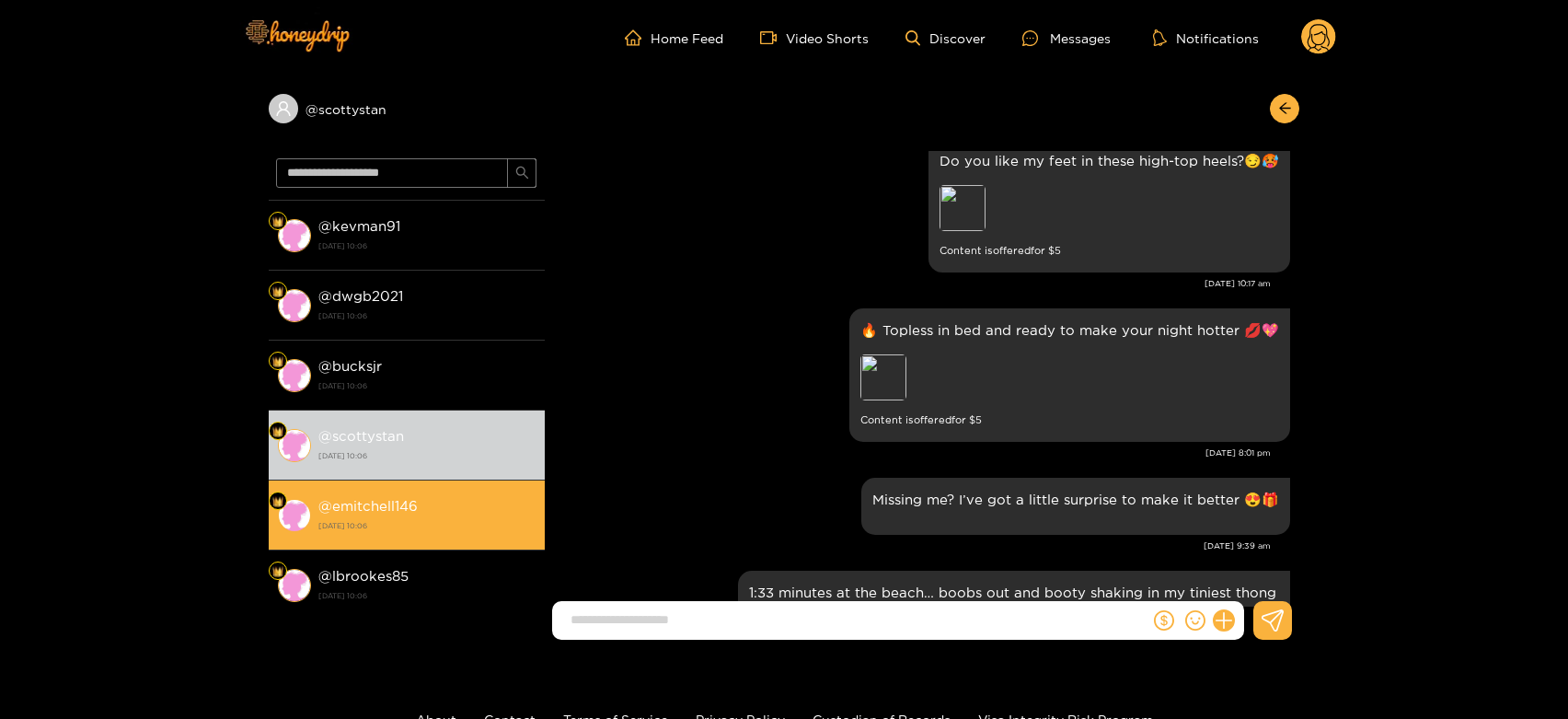
click at [402, 522] on strong "[DATE] 10:06" at bounding box center [427, 526] width 217 height 17
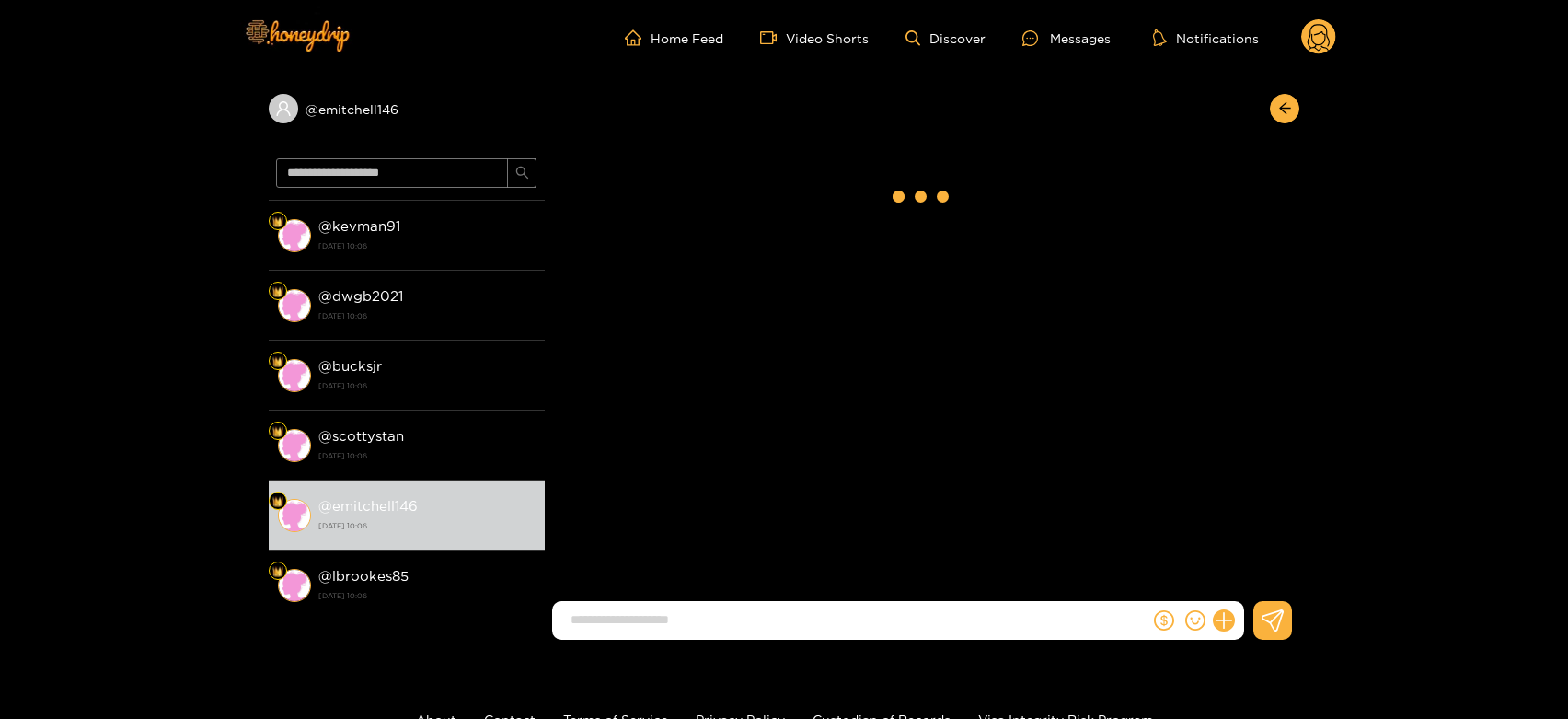
scroll to position [3068, 0]
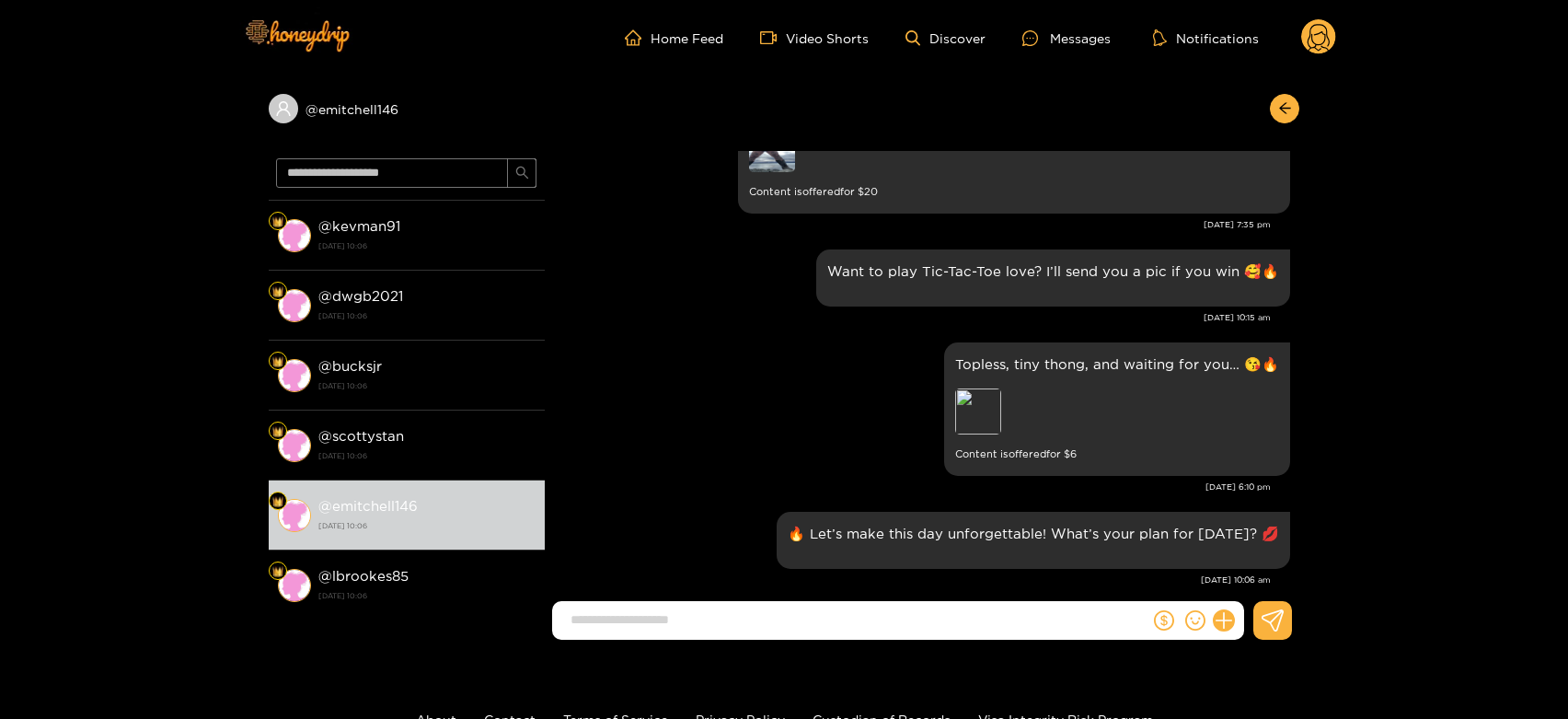
click at [1325, 31] on circle at bounding box center [1319, 36] width 35 height 35
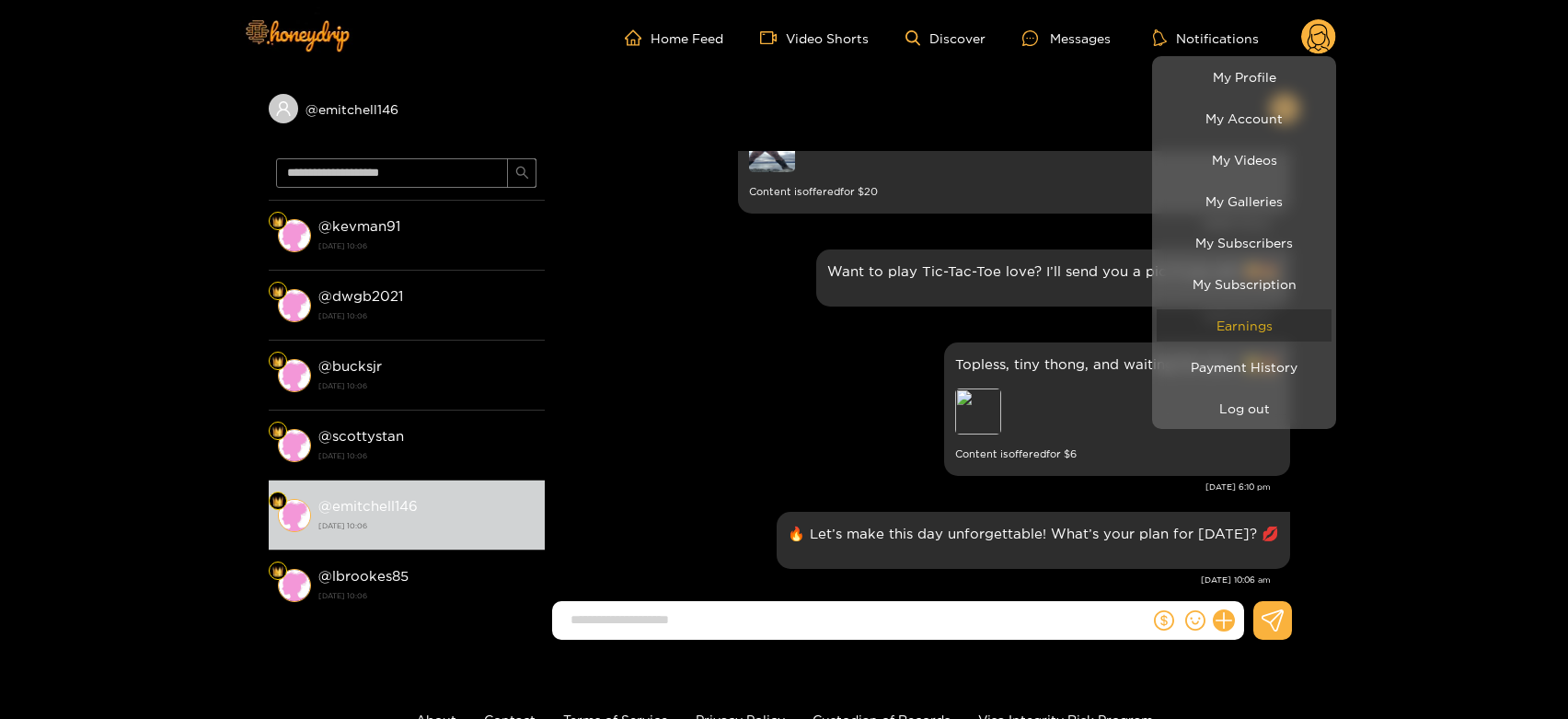
click at [1277, 319] on link "Earnings" at bounding box center [1244, 325] width 174 height 32
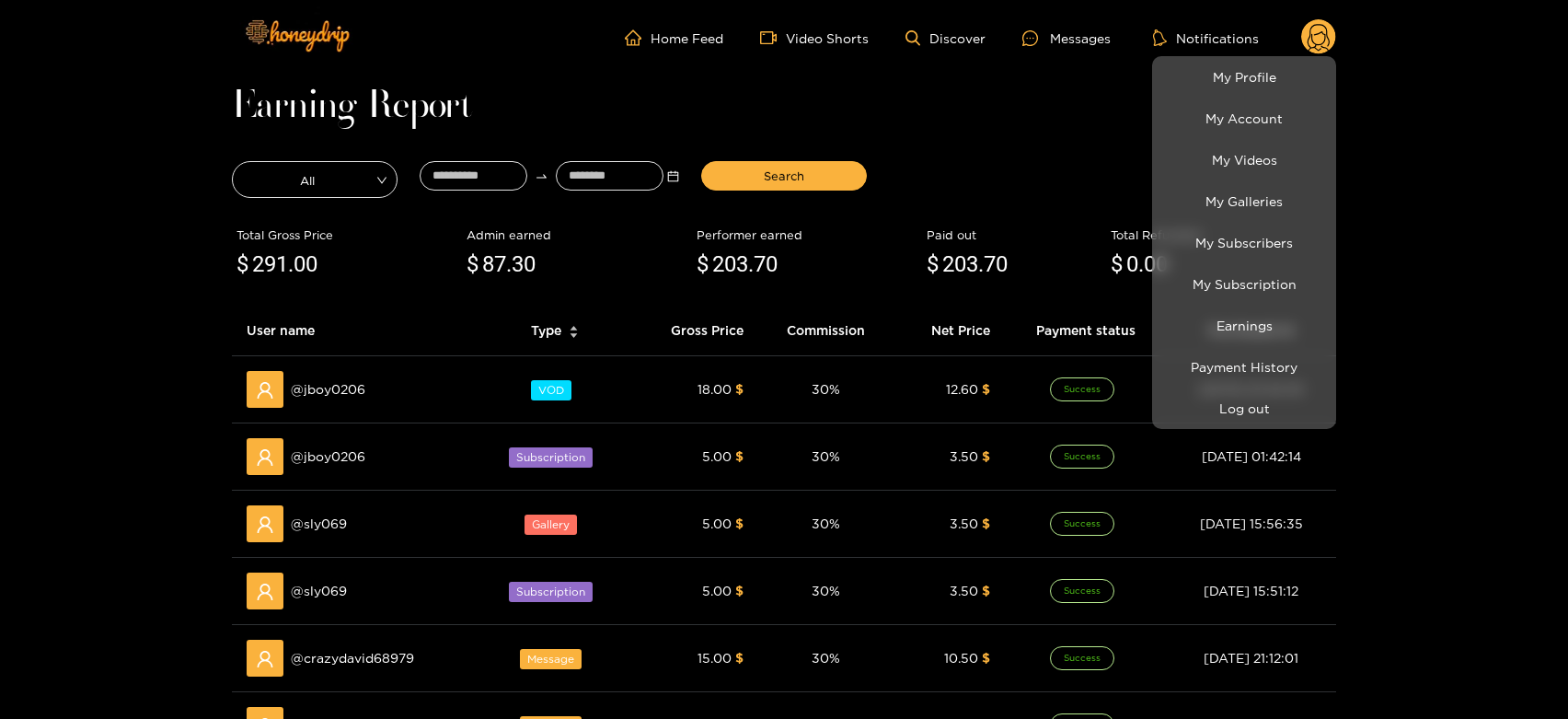
click at [378, 663] on div at bounding box center [784, 359] width 1568 height 719
click at [378, 663] on span "@ crazydavid68979" at bounding box center [353, 658] width 124 height 20
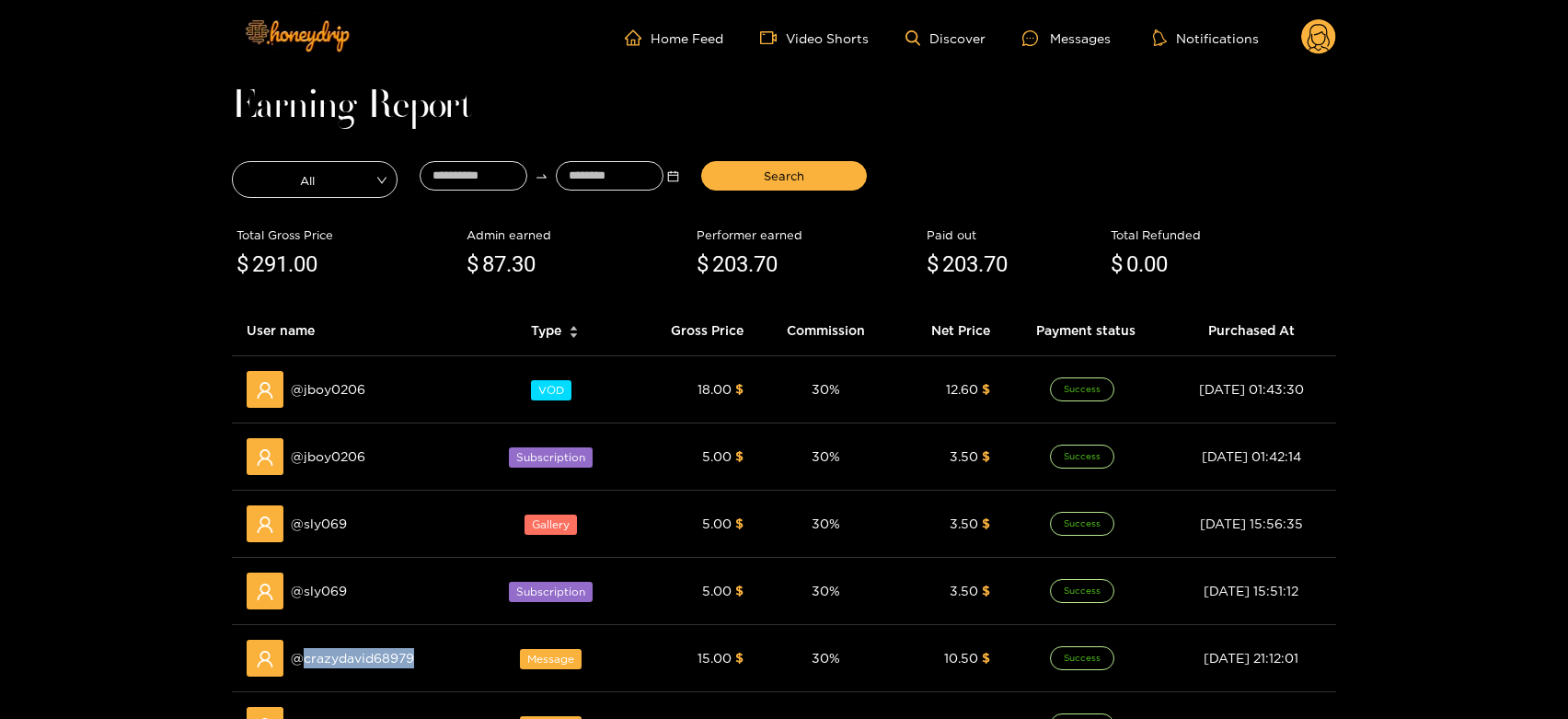
copy span "crazydavid68979"
click at [1046, 30] on div at bounding box center [1037, 38] width 28 height 16
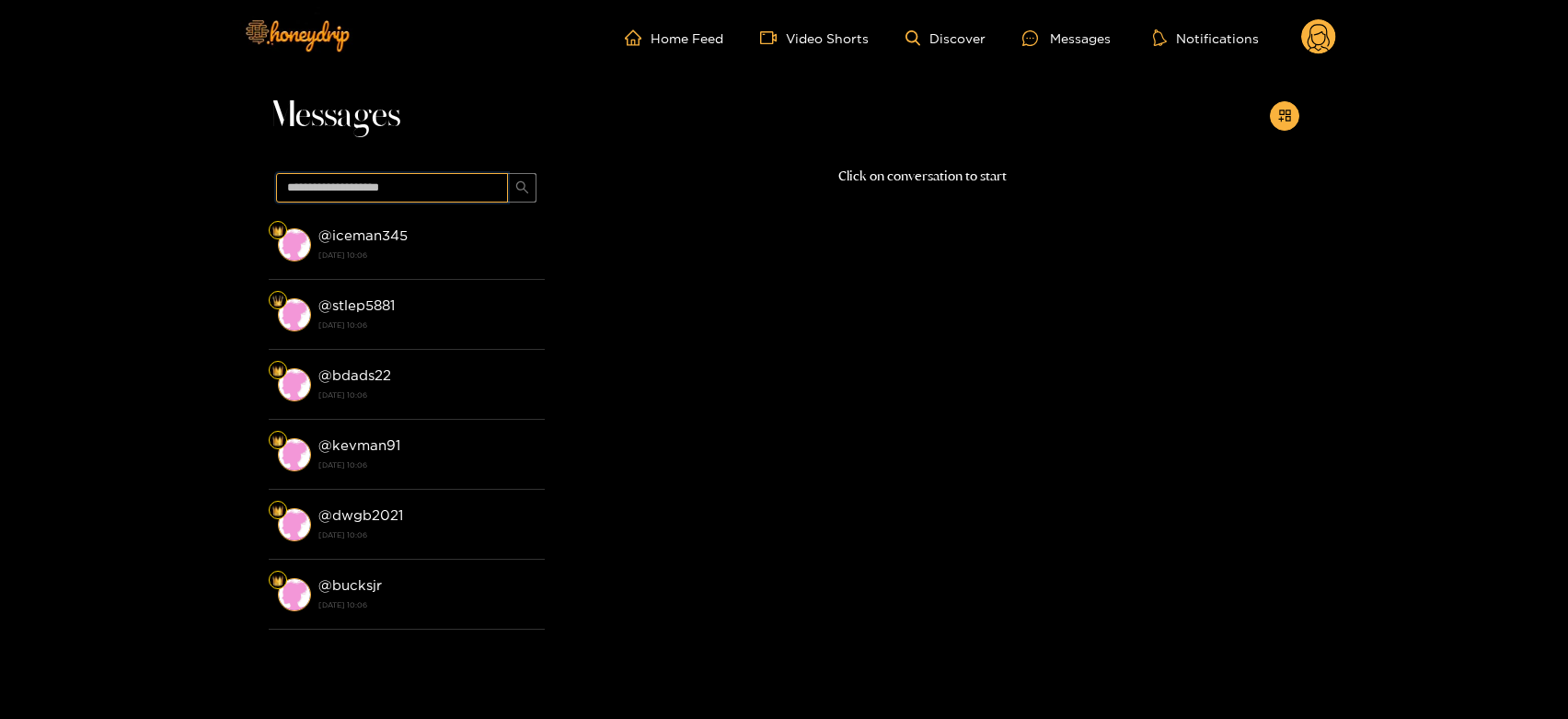
click at [467, 186] on input "text" at bounding box center [392, 188] width 232 height 30
paste input "**********"
type input "**********"
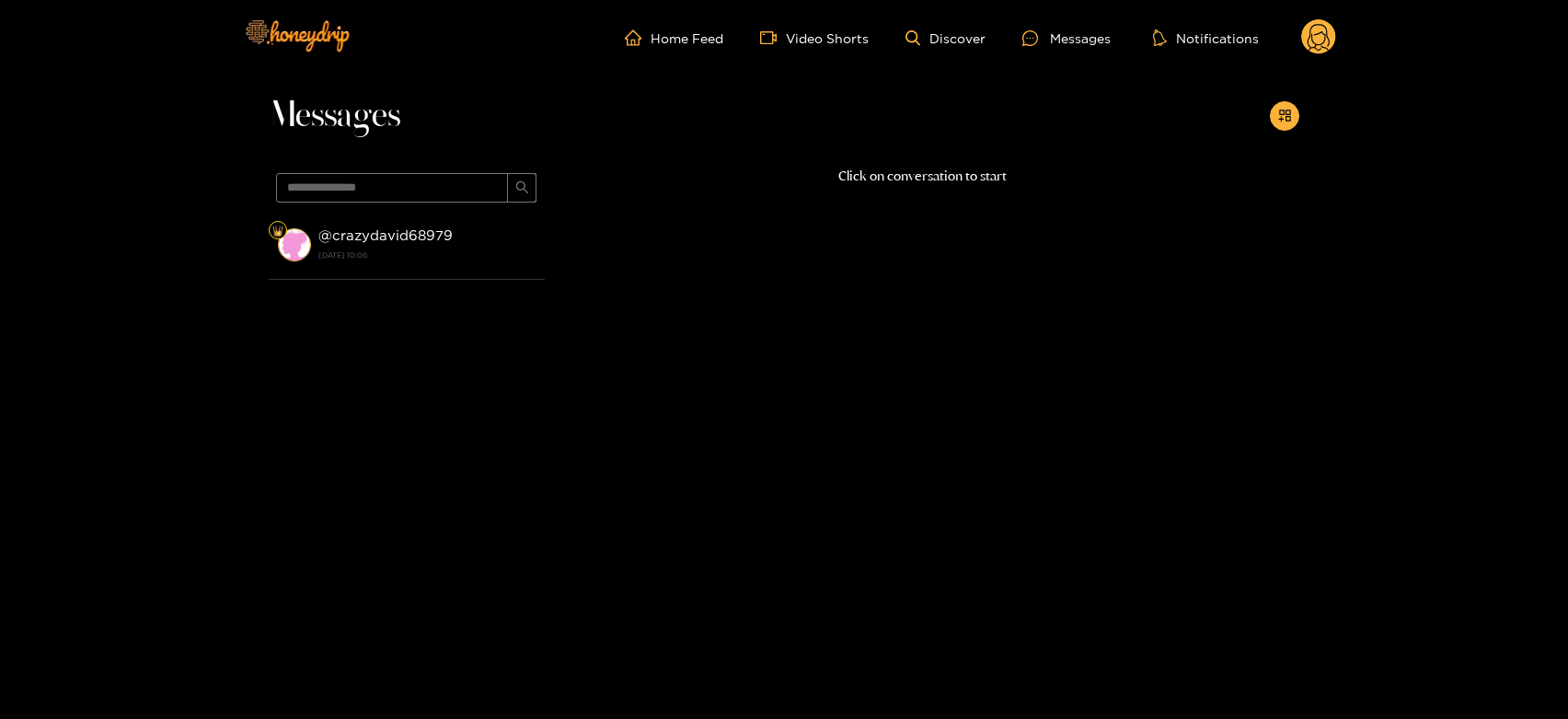
click at [479, 260] on strong "[DATE] 10:06" at bounding box center [427, 254] width 217 height 17
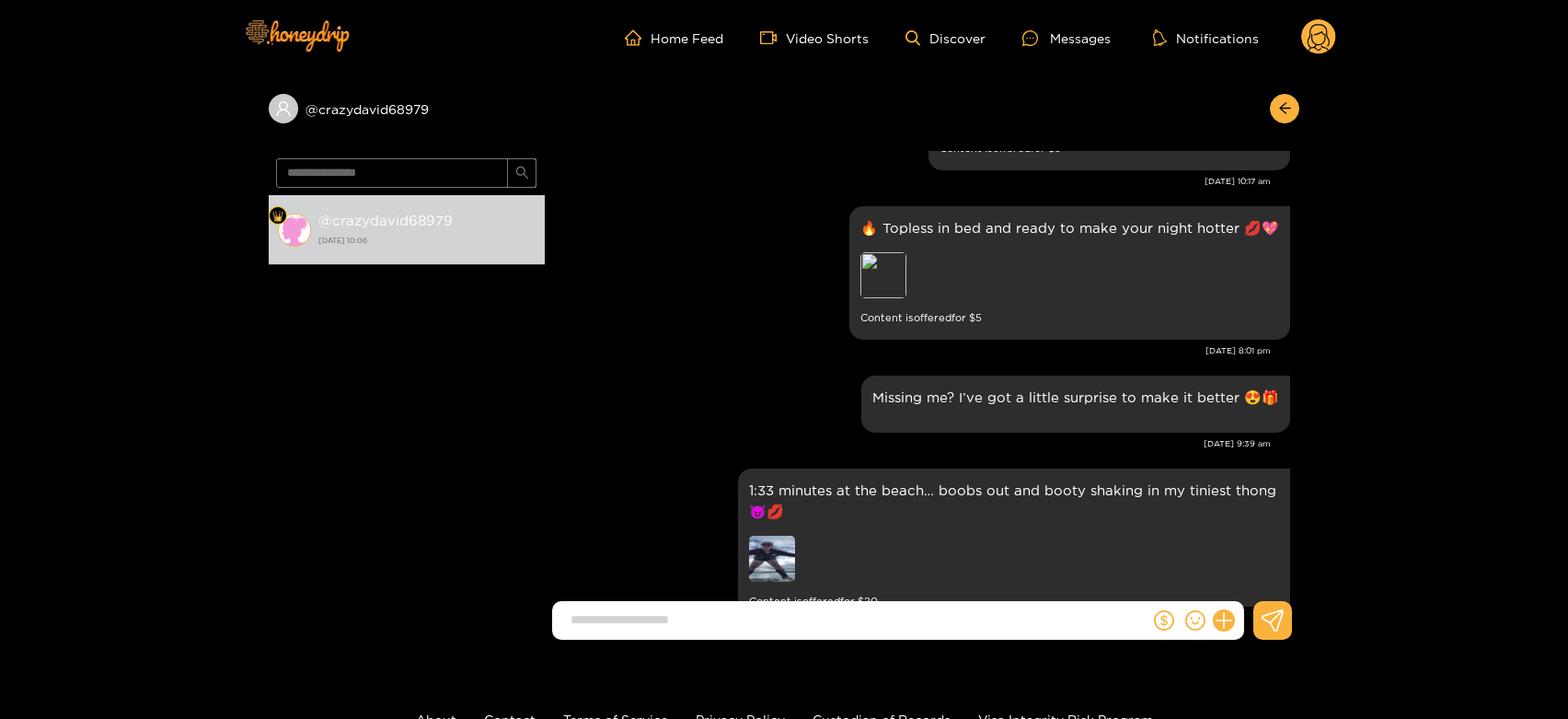
scroll to position [2148, 0]
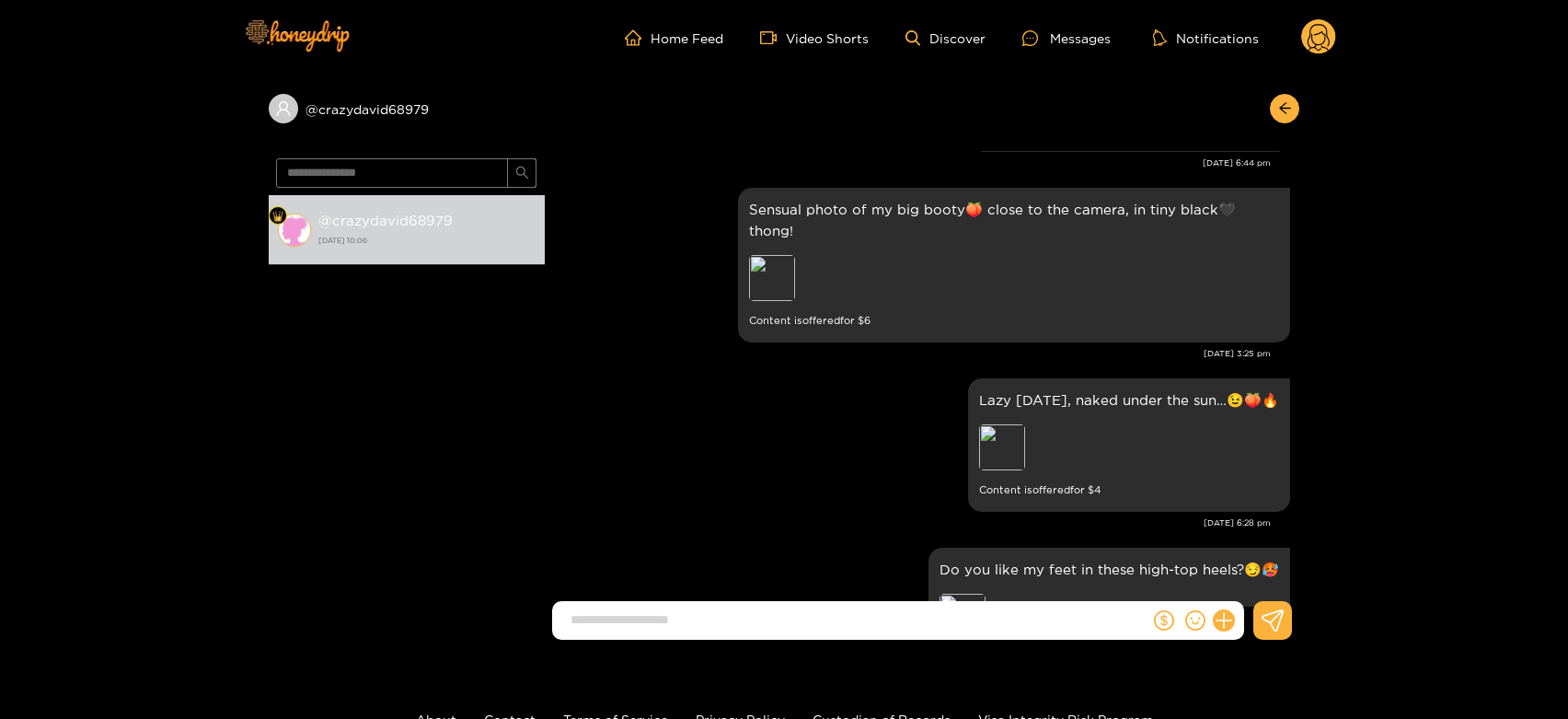
click at [1315, 36] on circle at bounding box center [1319, 36] width 35 height 35
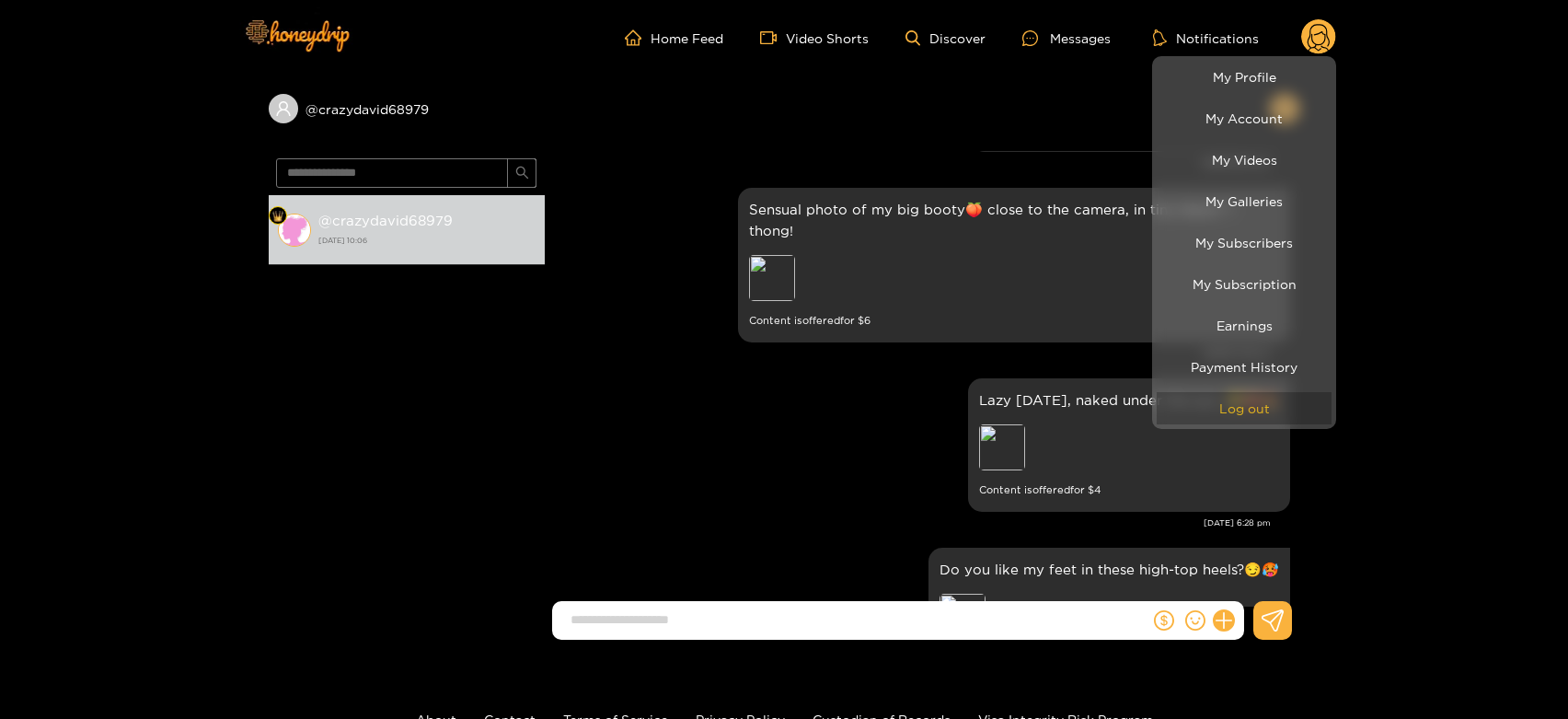
click at [1245, 414] on button "Log out" at bounding box center [1244, 408] width 174 height 32
